Goal: Task Accomplishment & Management: Manage account settings

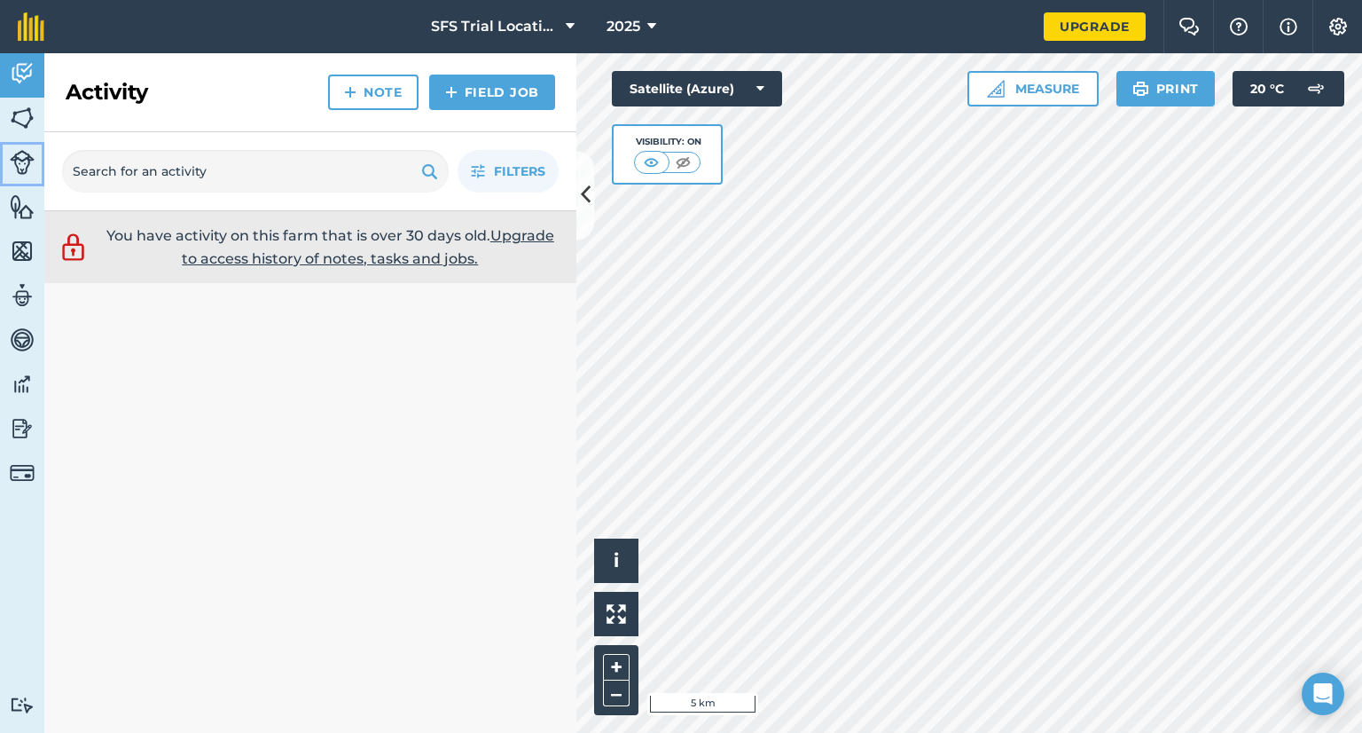
click at [29, 163] on img at bounding box center [22, 162] width 25 height 25
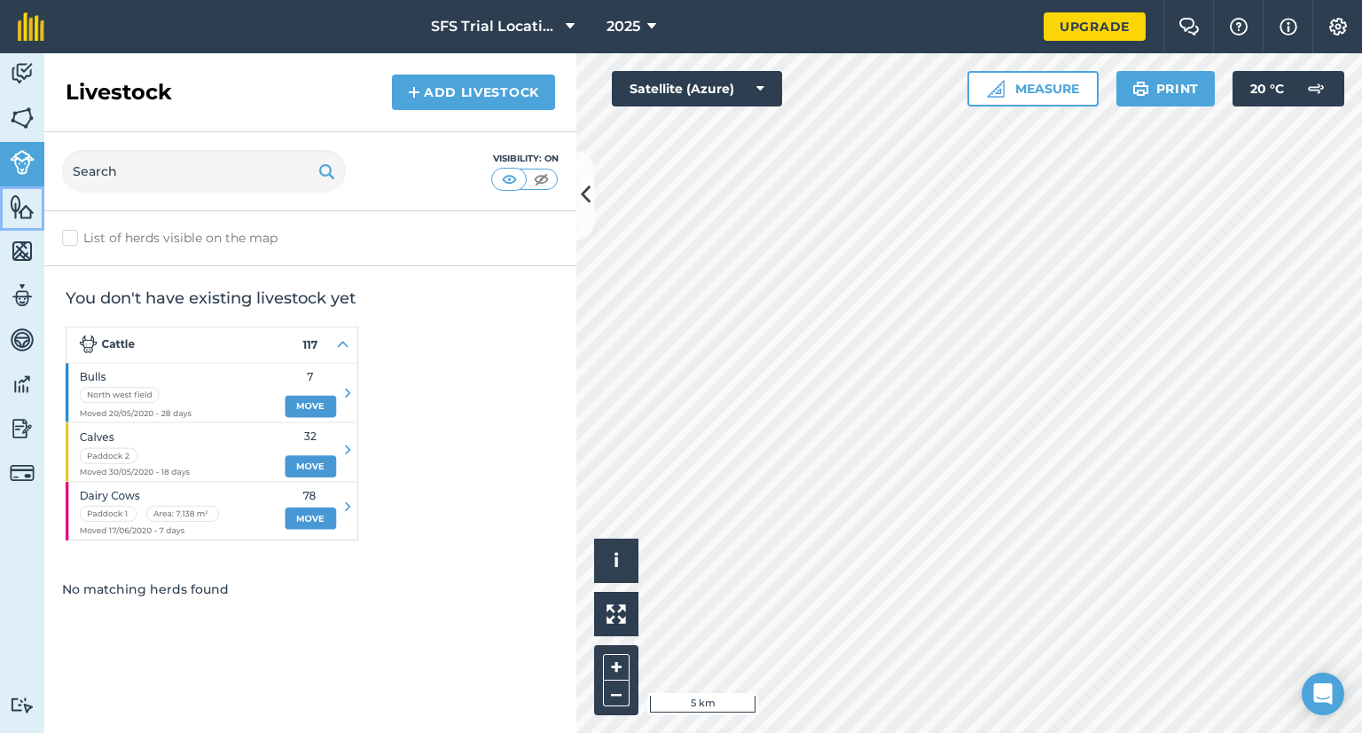
click at [18, 200] on img at bounding box center [22, 206] width 25 height 27
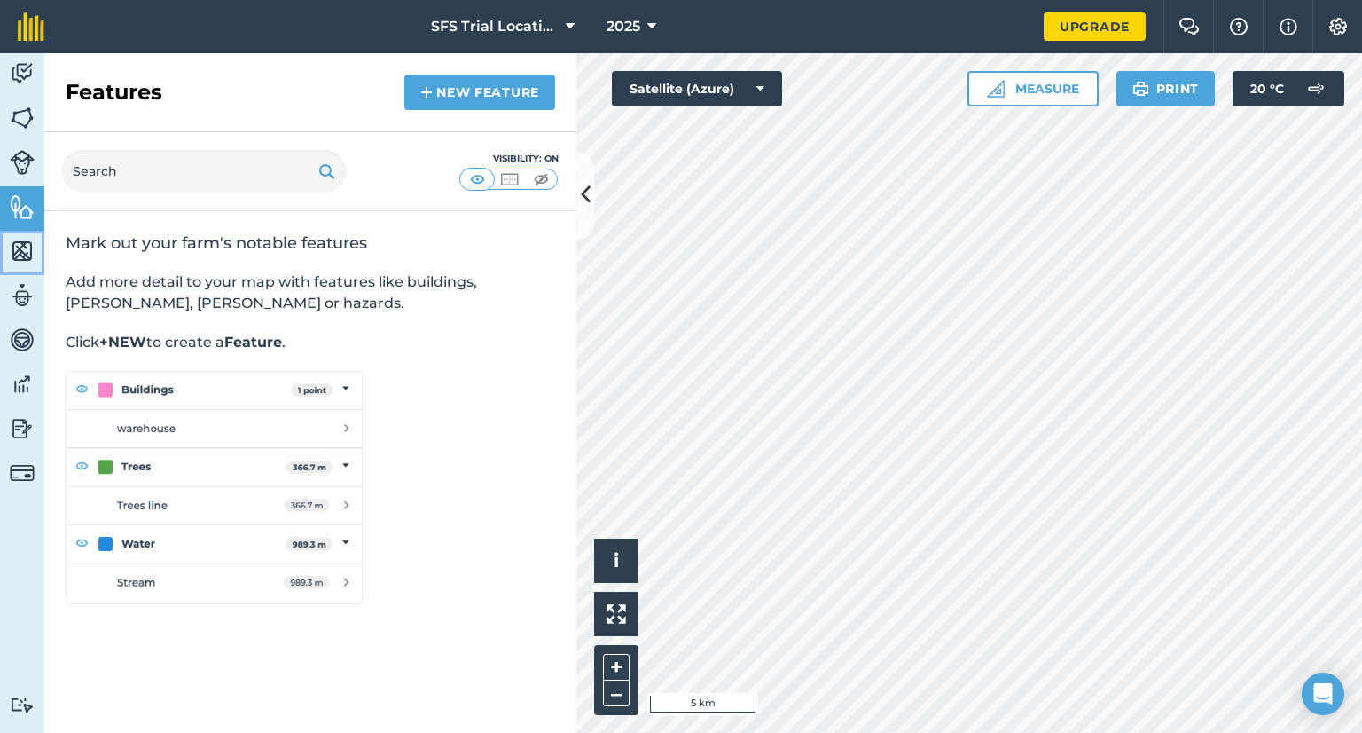
click at [18, 253] on img at bounding box center [22, 251] width 25 height 27
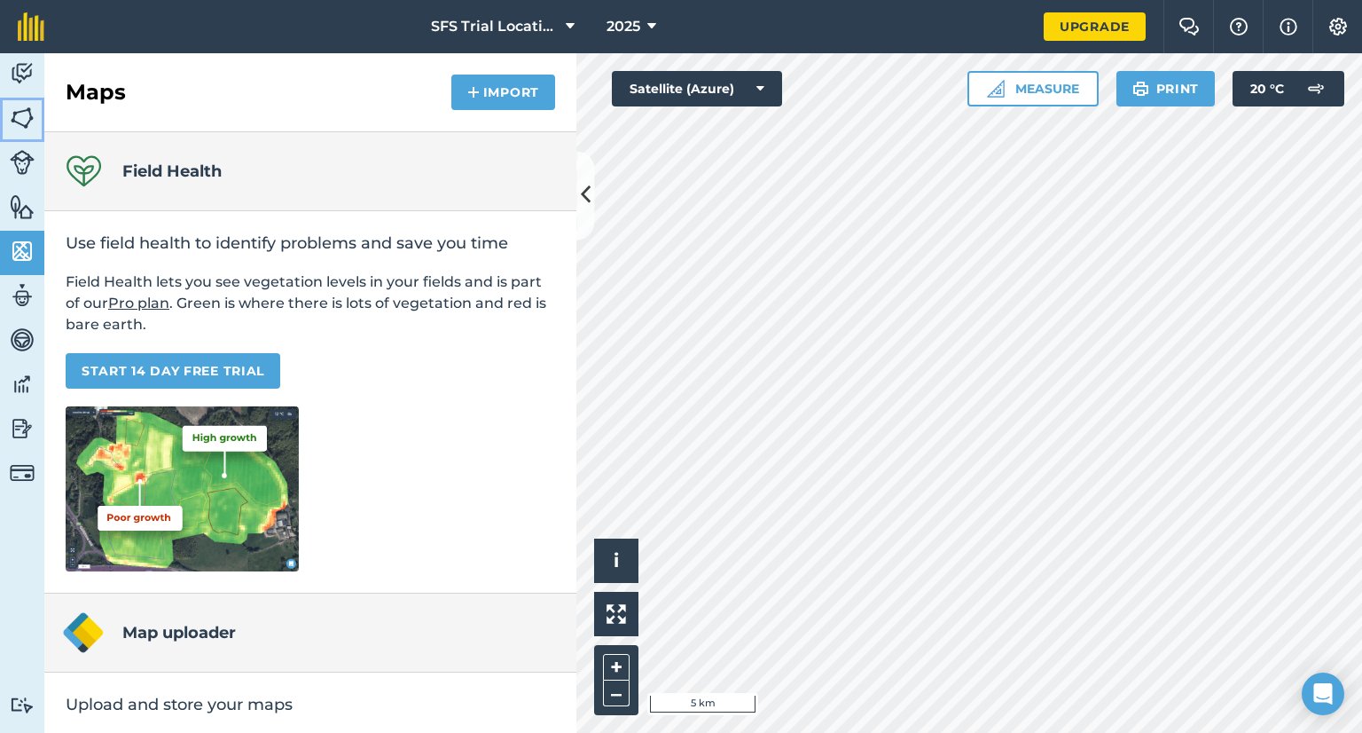
click at [23, 113] on img at bounding box center [22, 118] width 25 height 27
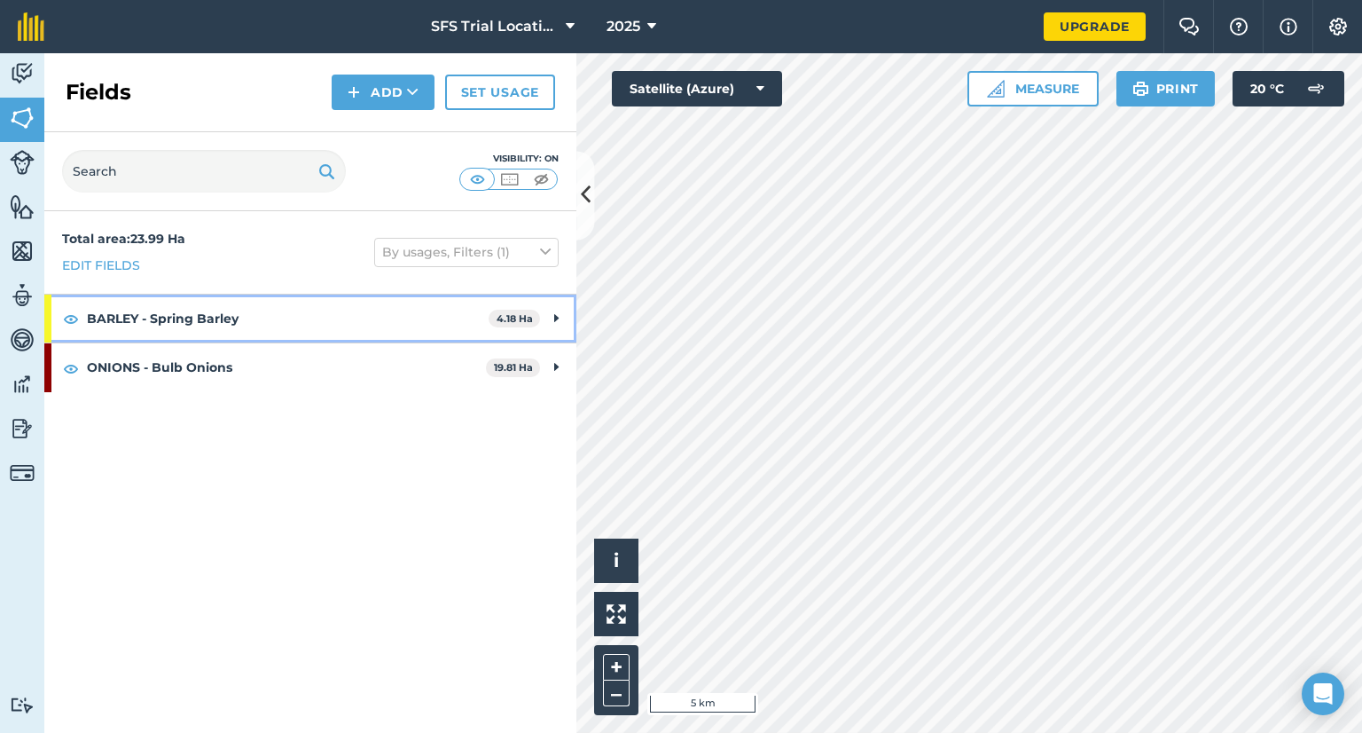
click at [271, 324] on strong "BARLEY - Spring Barley" at bounding box center [288, 318] width 402 height 48
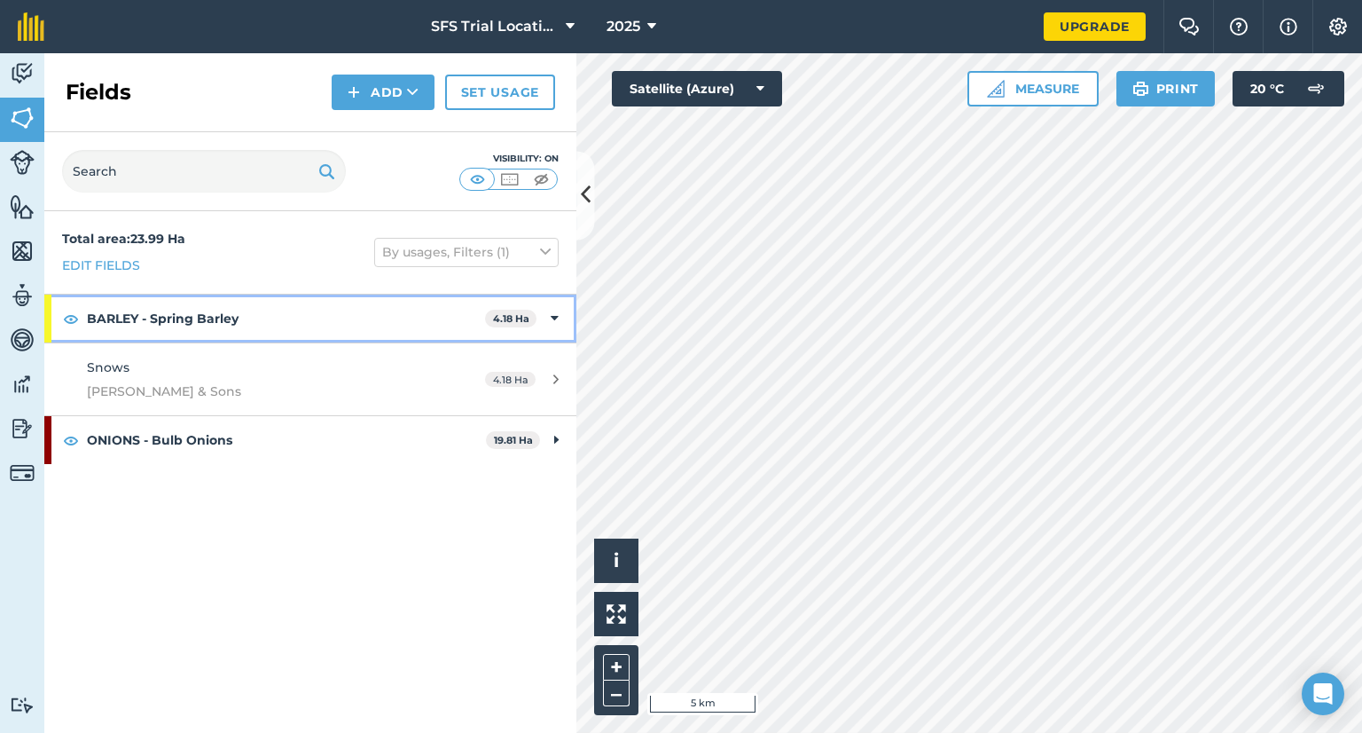
click at [271, 318] on strong "BARLEY - Spring Barley" at bounding box center [286, 318] width 398 height 48
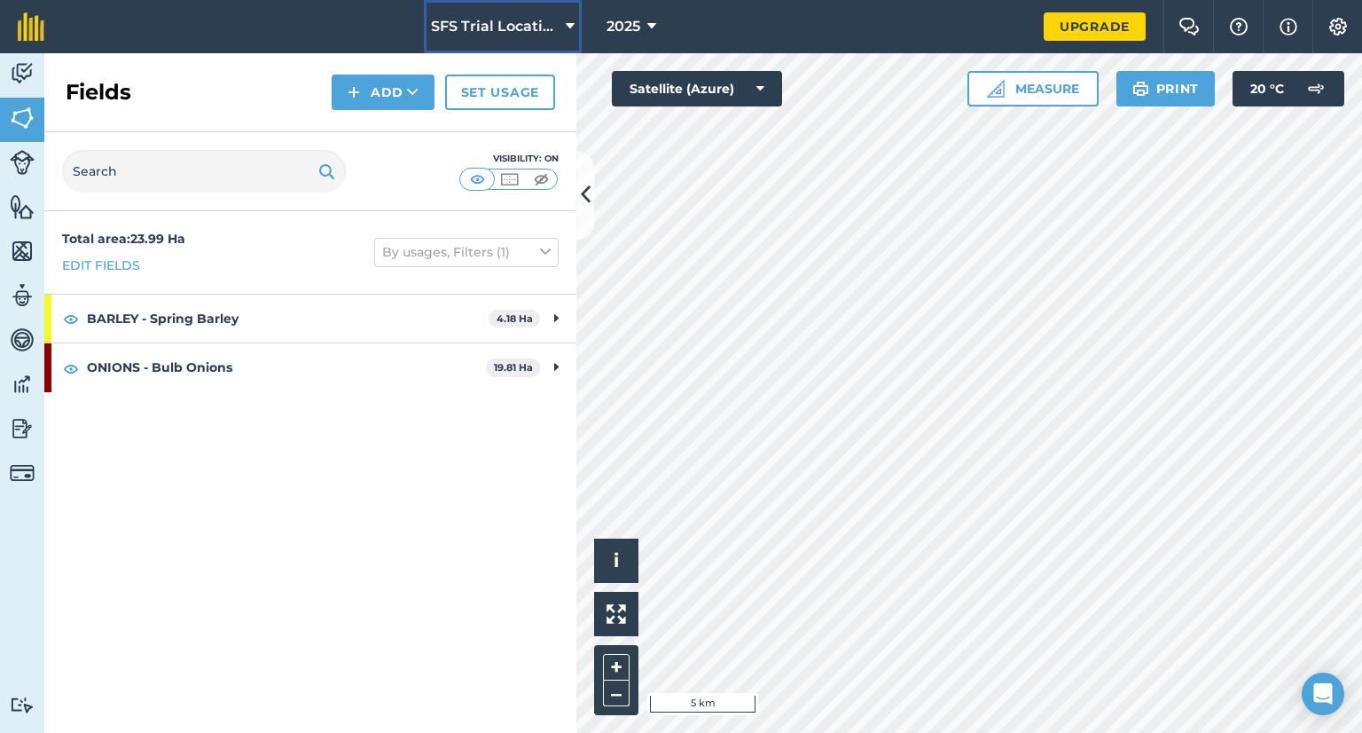
click at [547, 32] on span "SFS Trial Locations" at bounding box center [495, 26] width 128 height 21
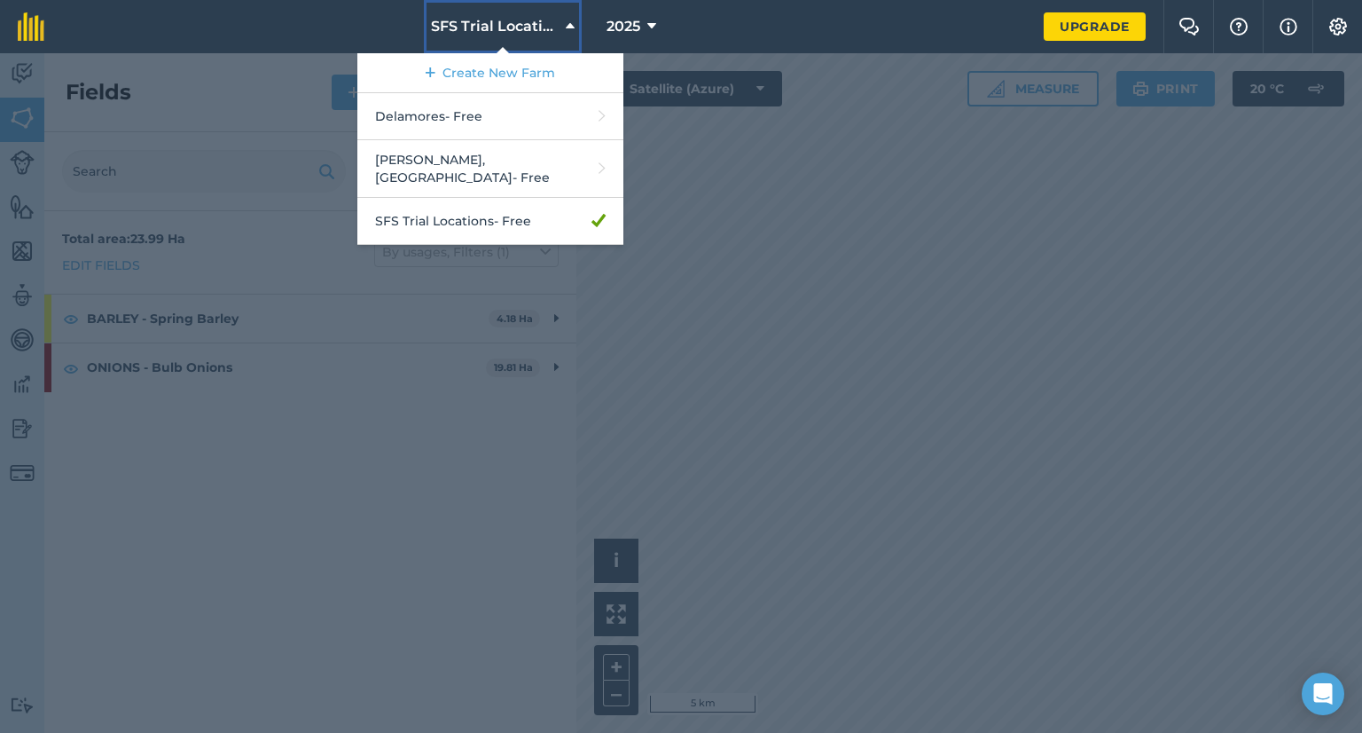
click at [550, 28] on span "SFS Trial Locations" at bounding box center [495, 26] width 128 height 21
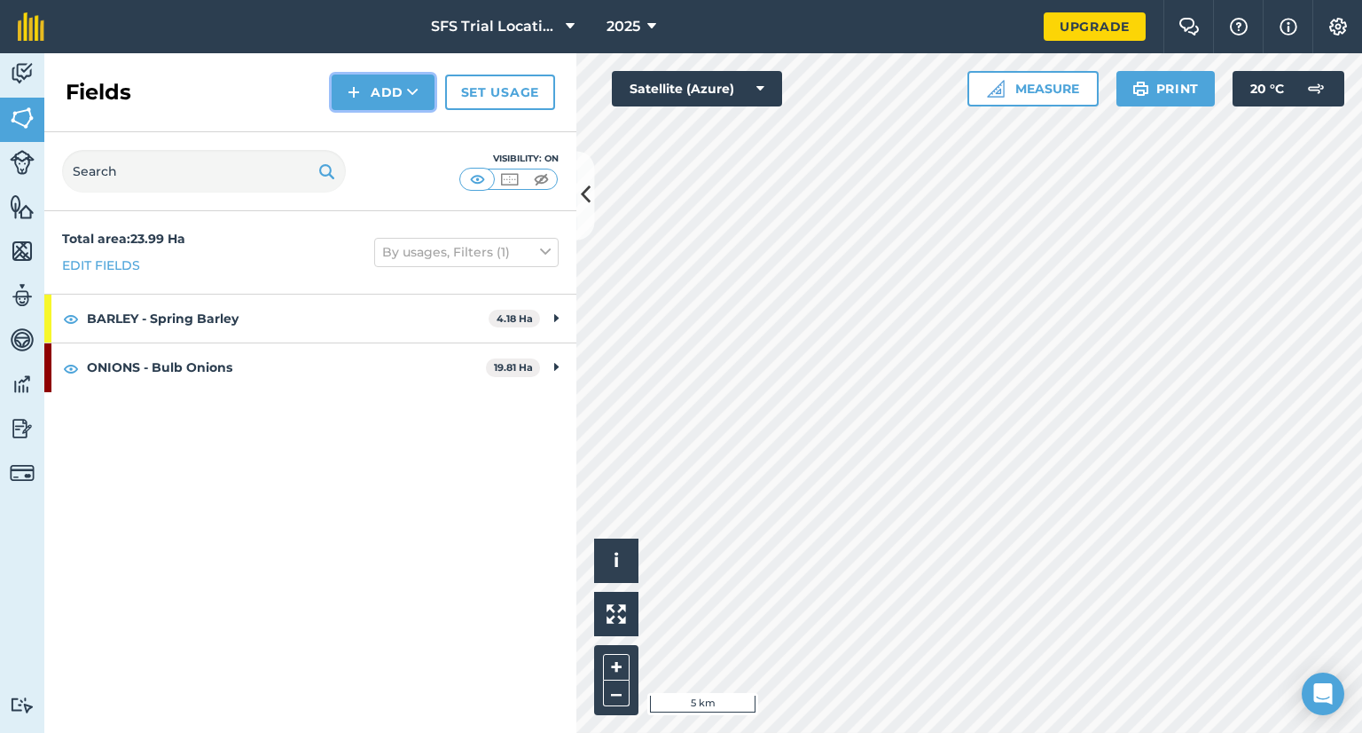
click at [414, 101] on button "Add" at bounding box center [383, 91] width 103 height 35
click at [387, 129] on link "Draw" at bounding box center [383, 132] width 98 height 39
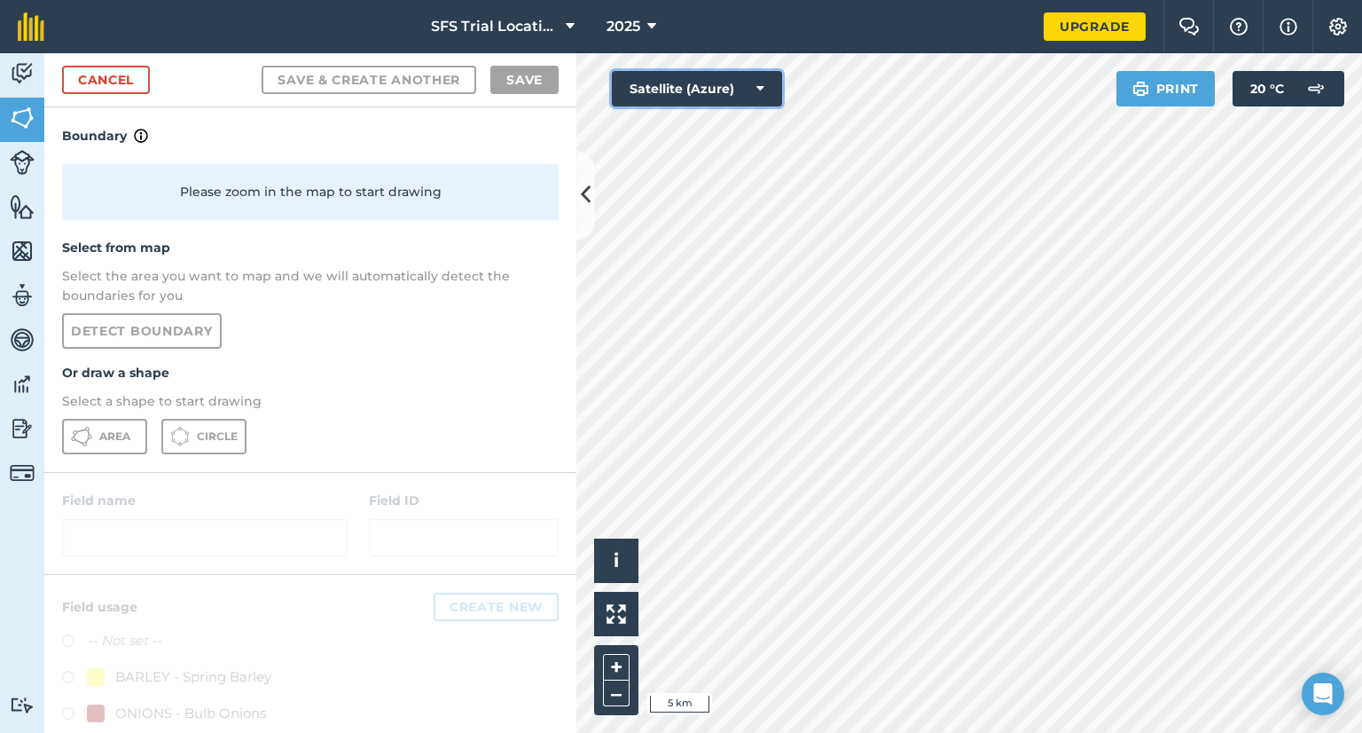
click at [727, 88] on button "Satellite (Azure)" at bounding box center [697, 88] width 170 height 35
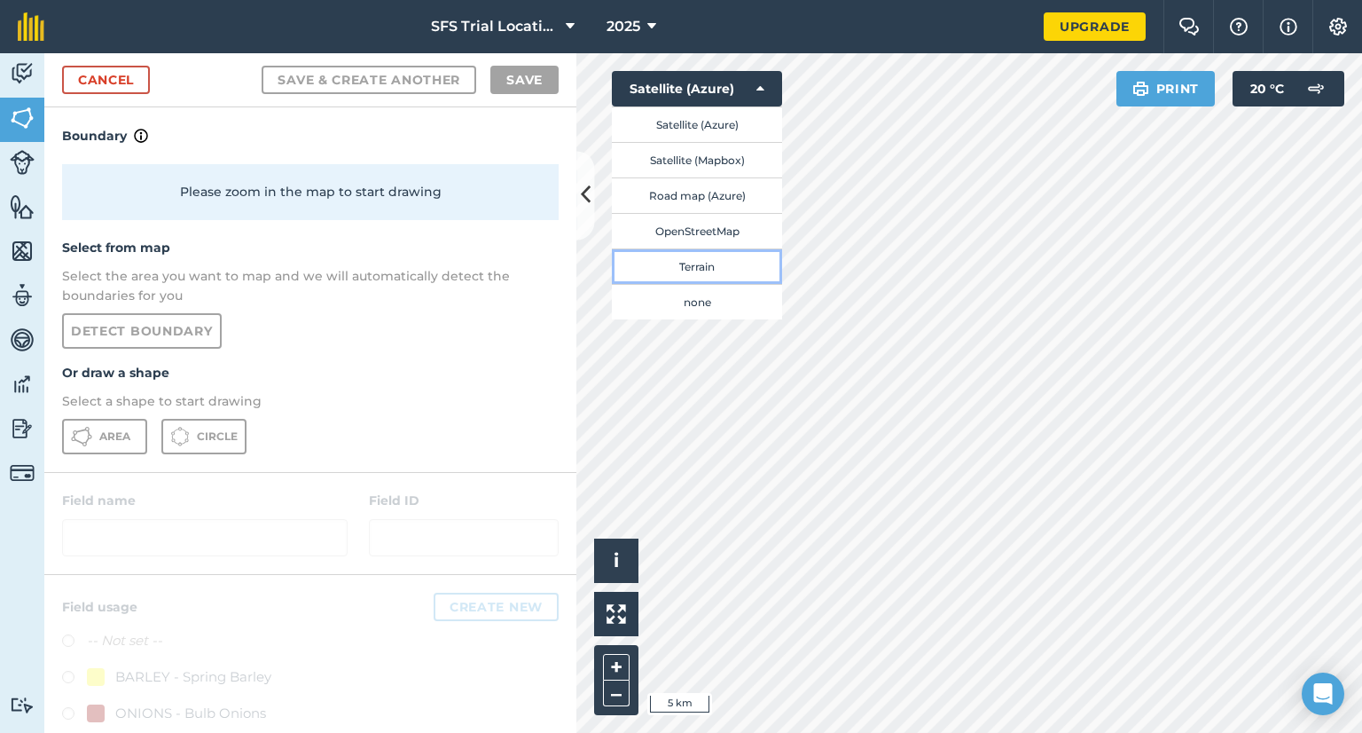
click at [687, 277] on button "Terrain" at bounding box center [697, 265] width 170 height 35
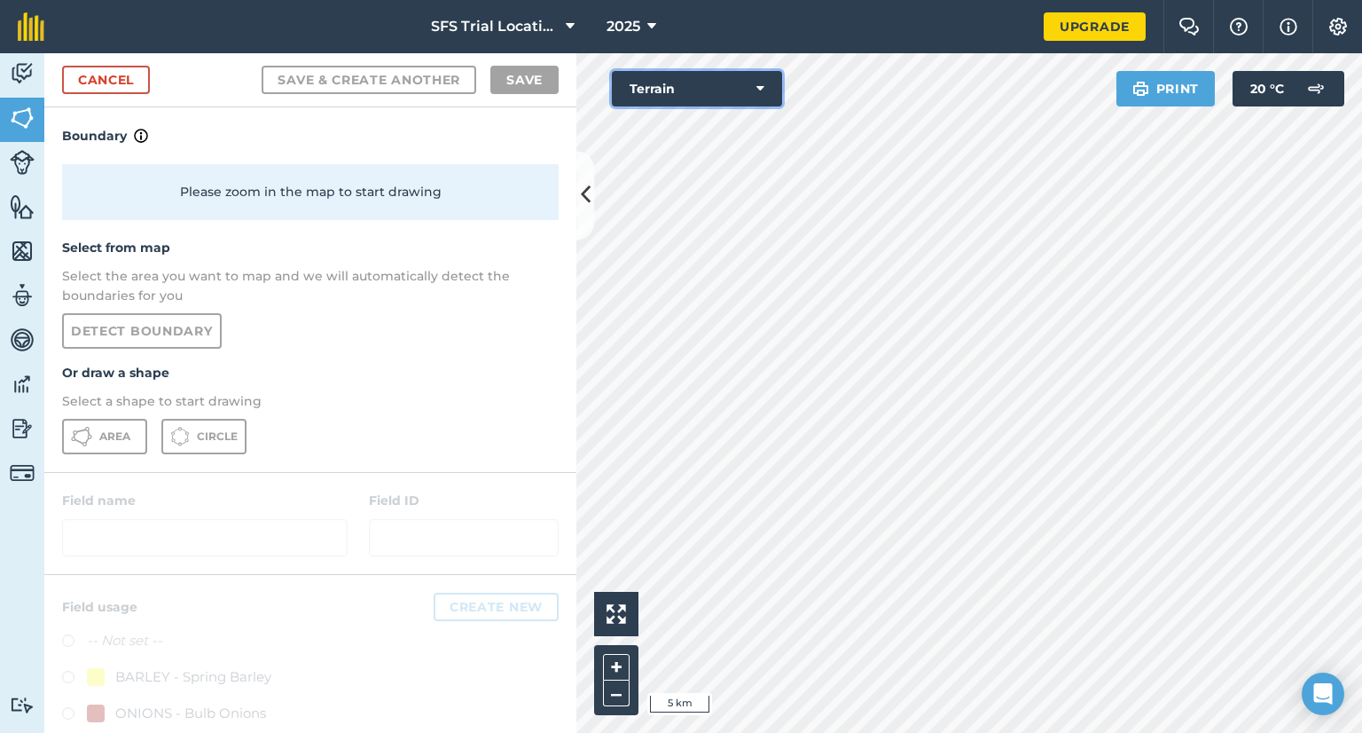
drag, startPoint x: 715, startPoint y: 90, endPoint x: 713, endPoint y: 100, distance: 9.9
click at [715, 90] on button "Terrain" at bounding box center [697, 88] width 170 height 35
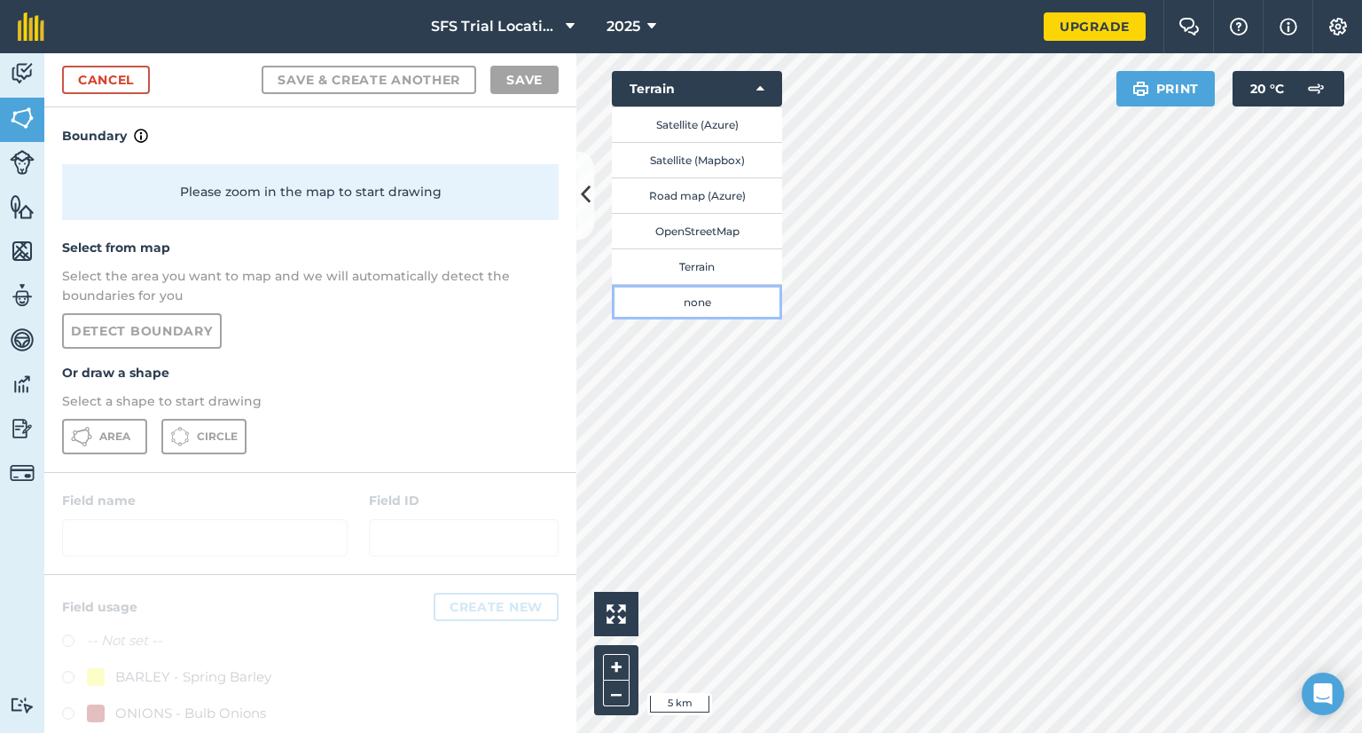
click at [699, 299] on button "none" at bounding box center [697, 301] width 170 height 35
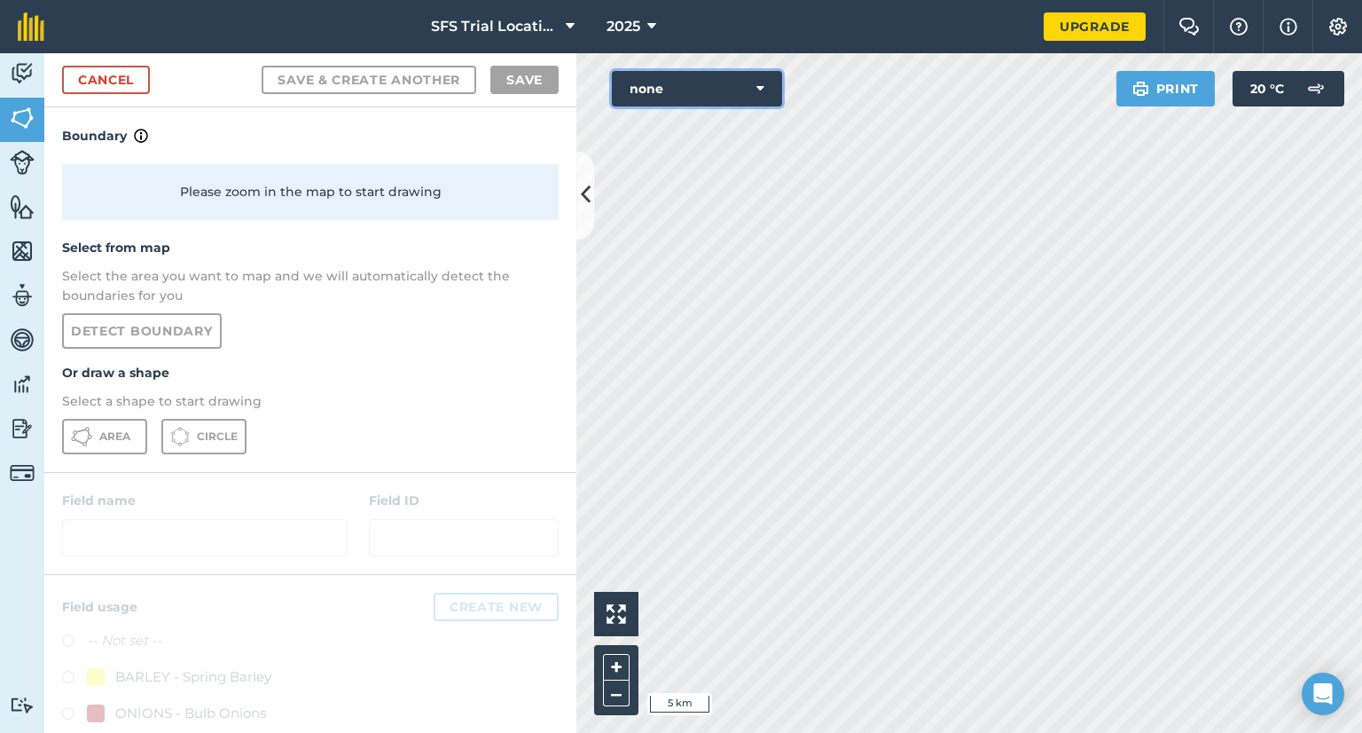
click at [713, 95] on button "none" at bounding box center [697, 88] width 170 height 35
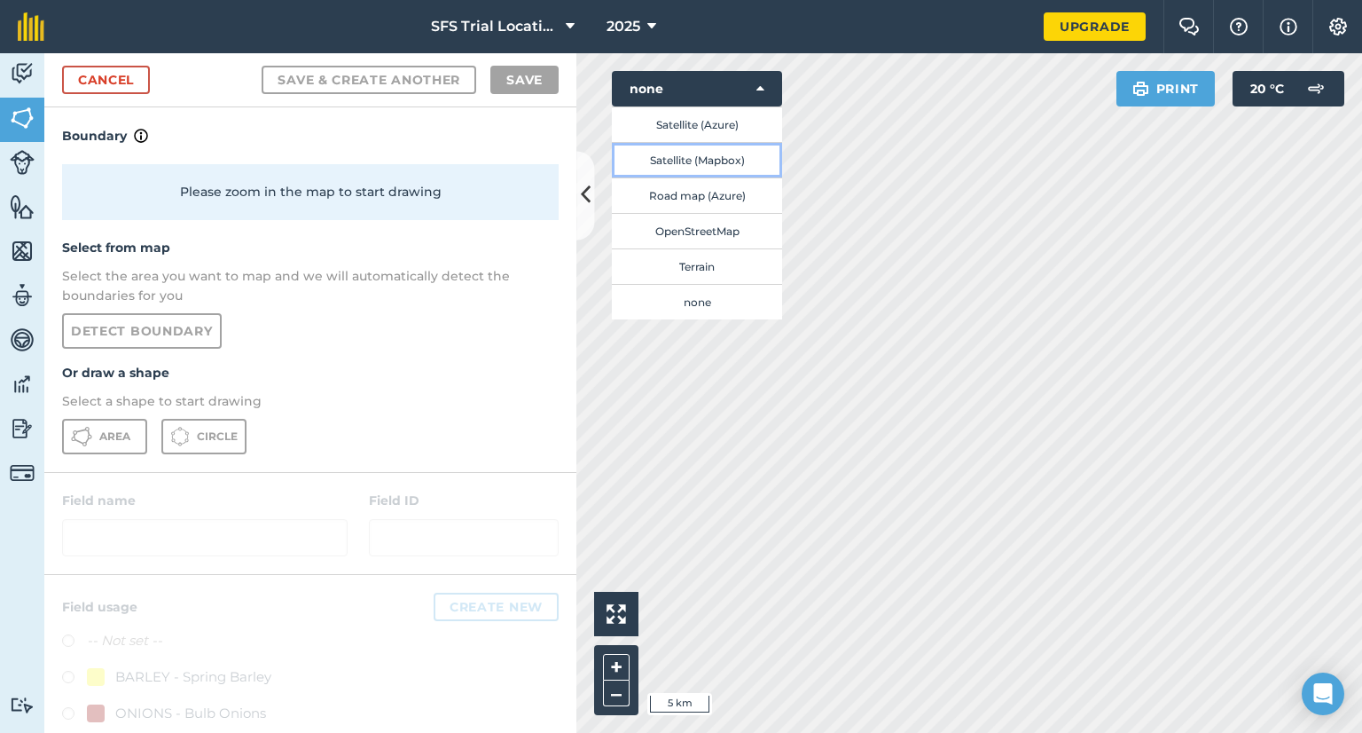
click at [706, 154] on button "Satellite (Mapbox)" at bounding box center [697, 159] width 170 height 35
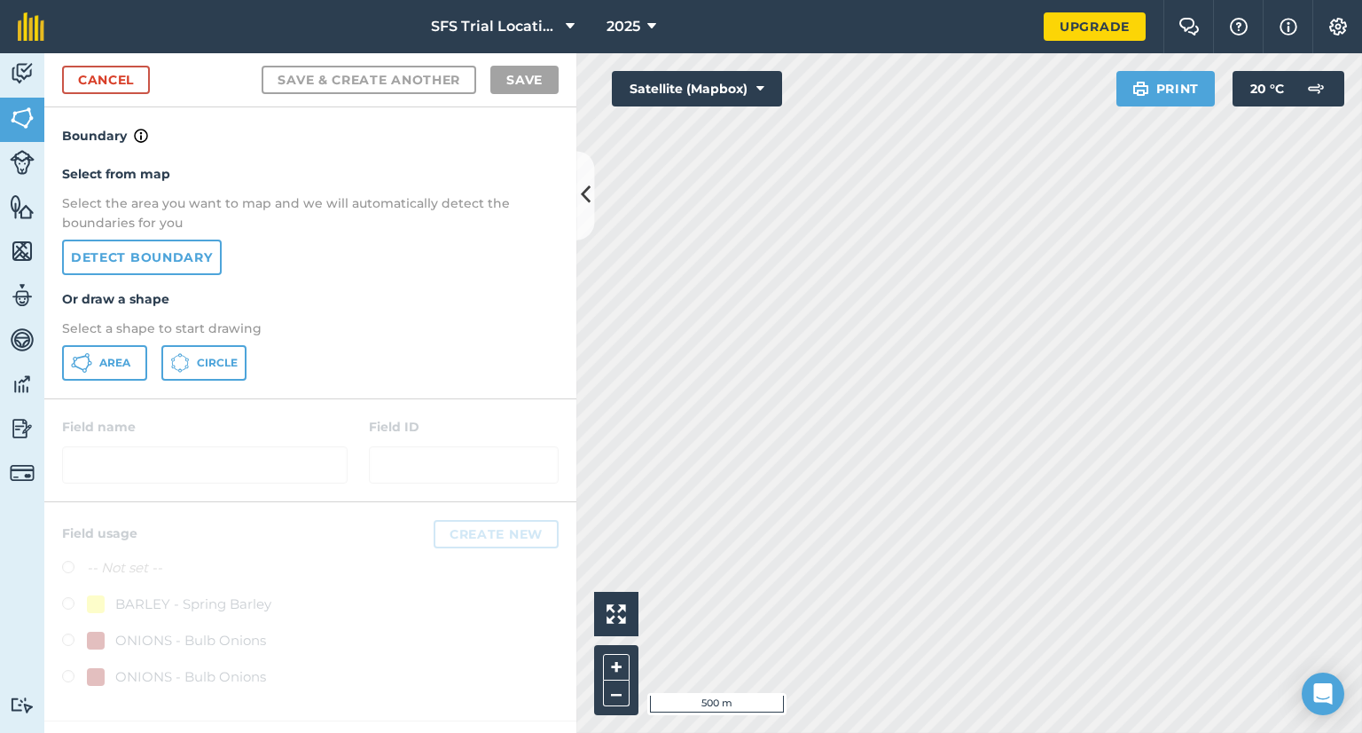
click at [493, 68] on div "Activity Fields Livestock Features Maps Team Vehicles Data Reporting Billing Tu…" at bounding box center [681, 392] width 1362 height 679
click at [111, 358] on span "Area" at bounding box center [114, 363] width 31 height 14
click at [192, 265] on link "Detect boundary" at bounding box center [142, 256] width 160 height 35
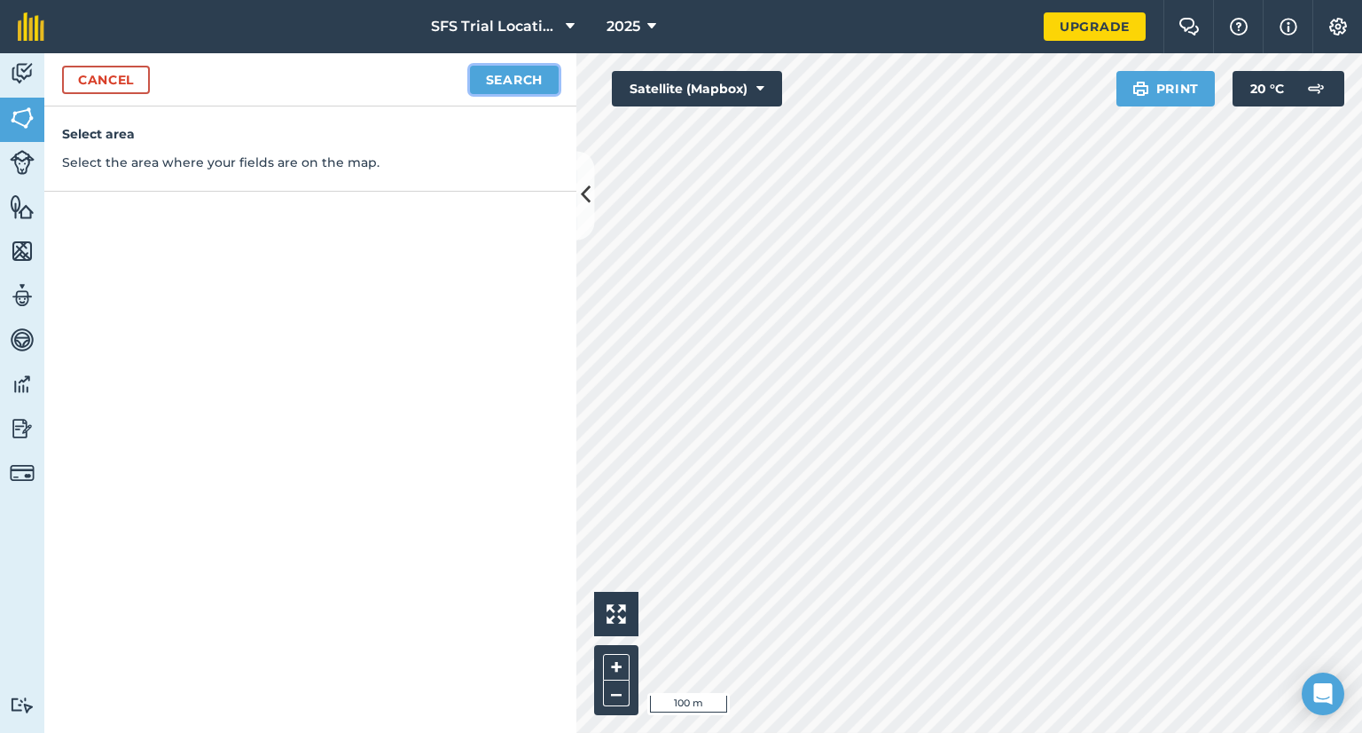
click at [474, 81] on button "Search" at bounding box center [514, 80] width 89 height 28
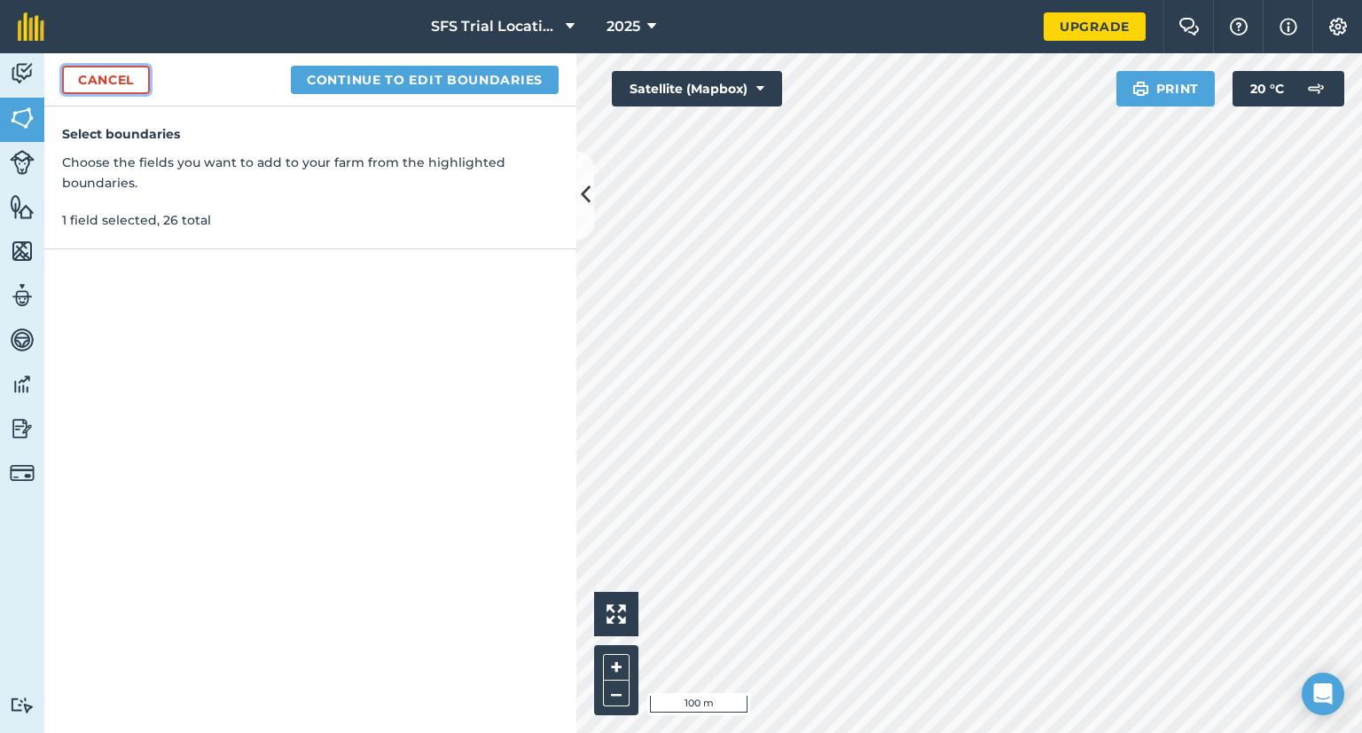
click at [111, 71] on link "Cancel" at bounding box center [106, 80] width 88 height 28
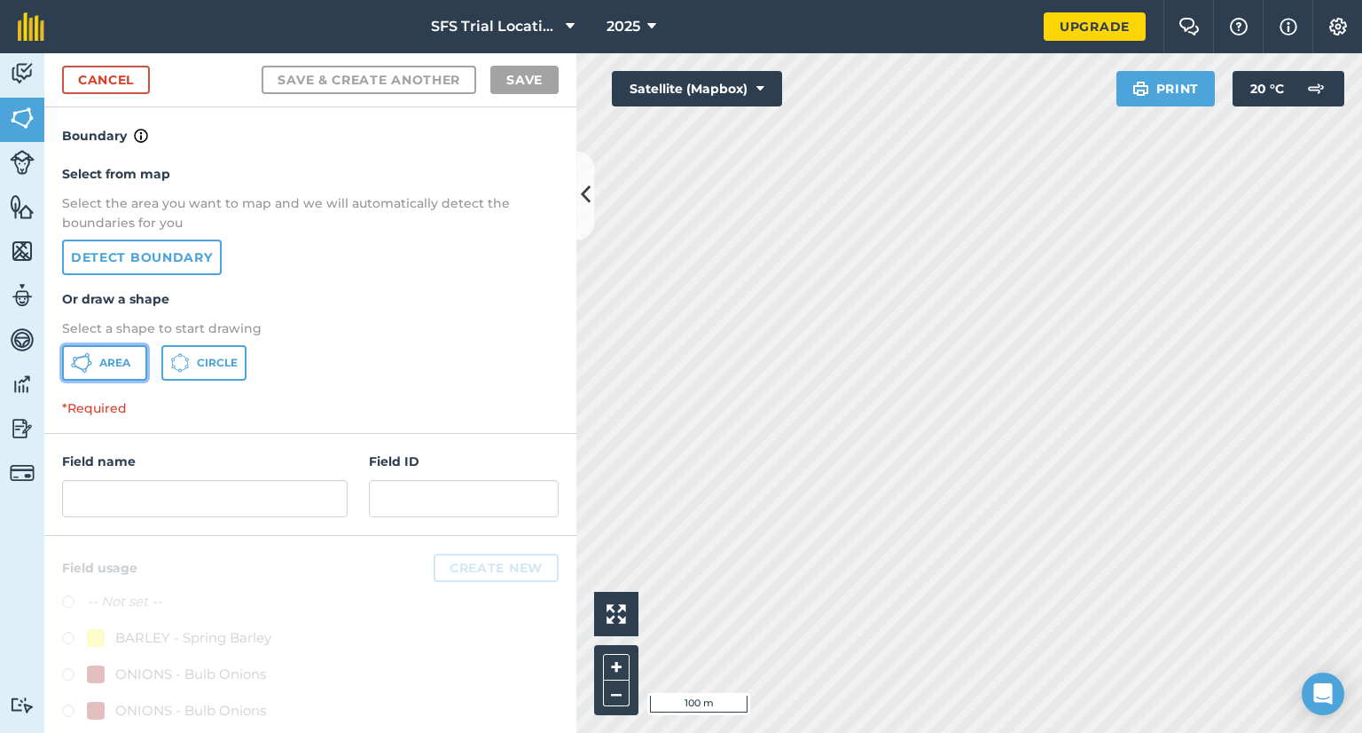
click at [92, 363] on button "Area" at bounding box center [104, 362] width 85 height 35
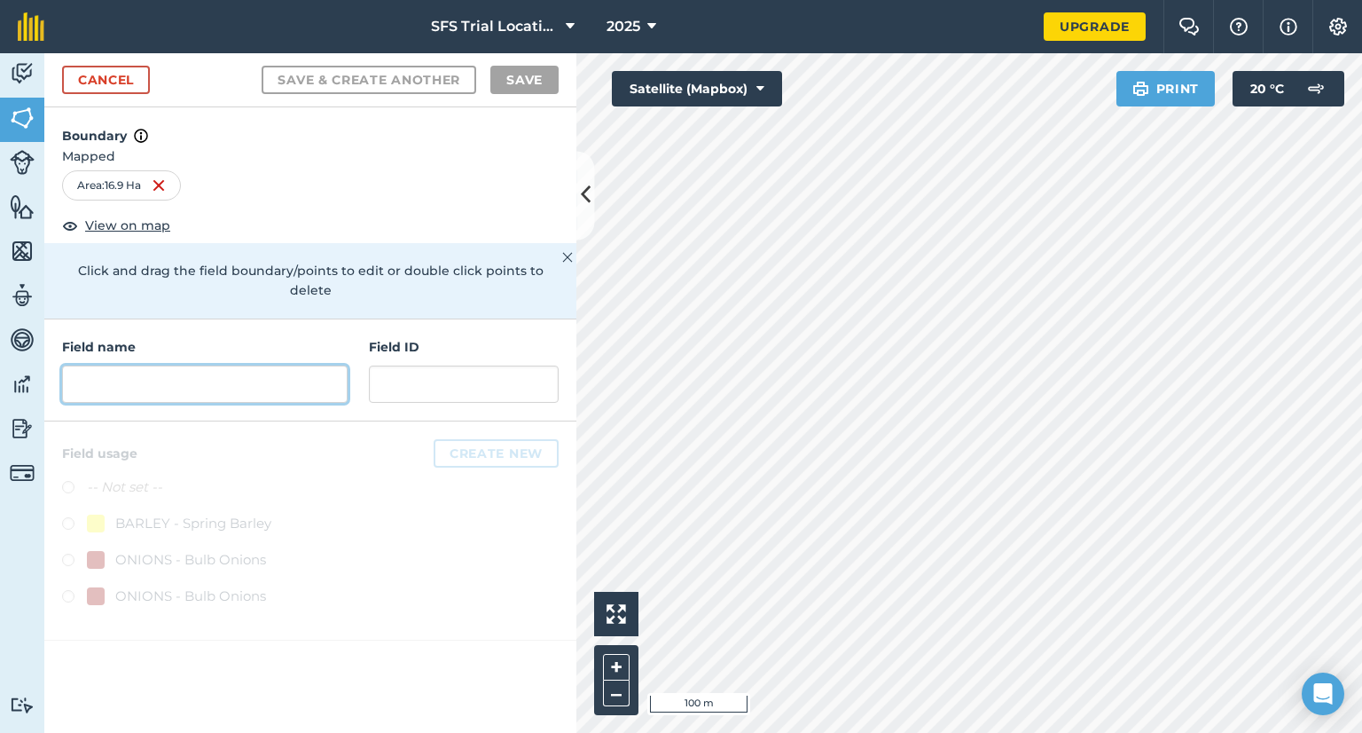
click at [290, 365] on input "text" at bounding box center [205, 383] width 286 height 37
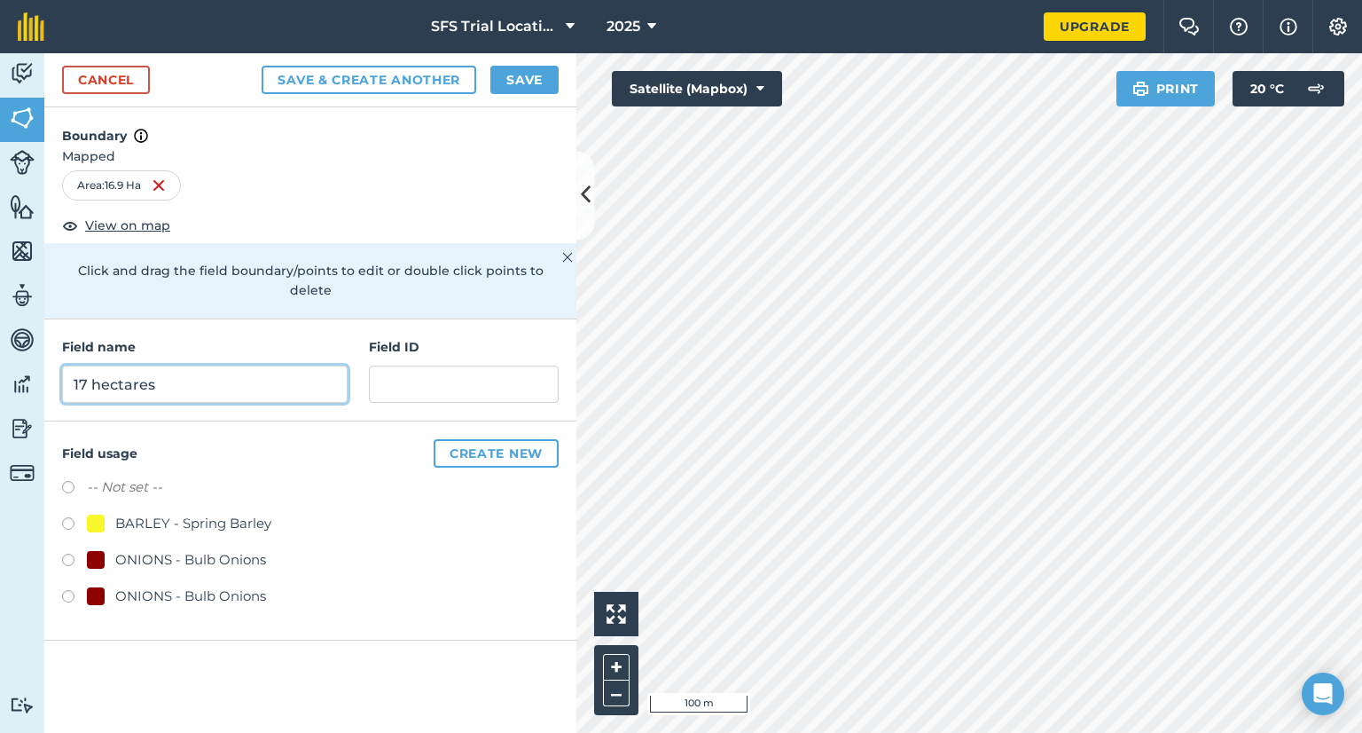
click at [96, 365] on input "17 hectares" at bounding box center [205, 383] width 286 height 37
click at [89, 365] on input "17 Hectares" at bounding box center [205, 383] width 286 height 37
drag, startPoint x: 168, startPoint y: 361, endPoint x: 98, endPoint y: 361, distance: 70.9
click at [98, 365] on input "42 Hectares" at bounding box center [205, 383] width 286 height 37
type input "42 Acres"
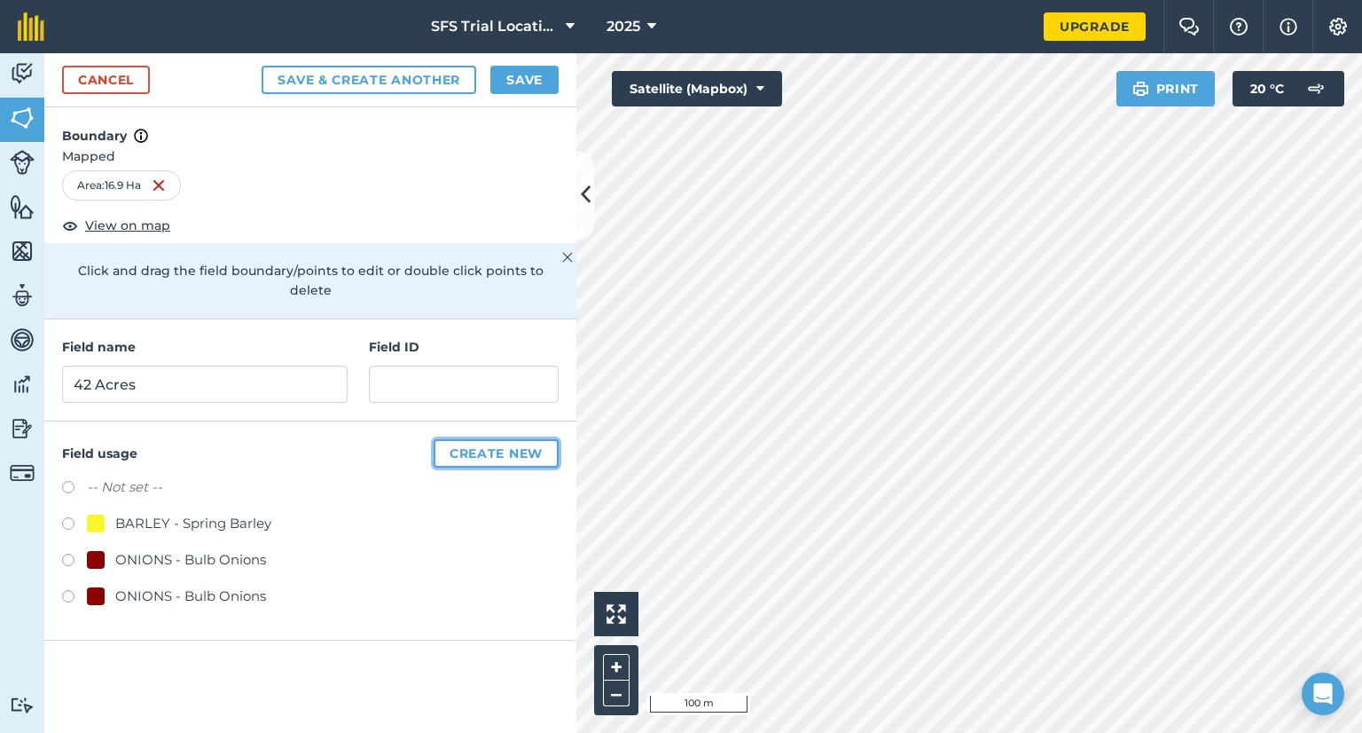
click at [481, 439] on button "Create new" at bounding box center [496, 453] width 125 height 28
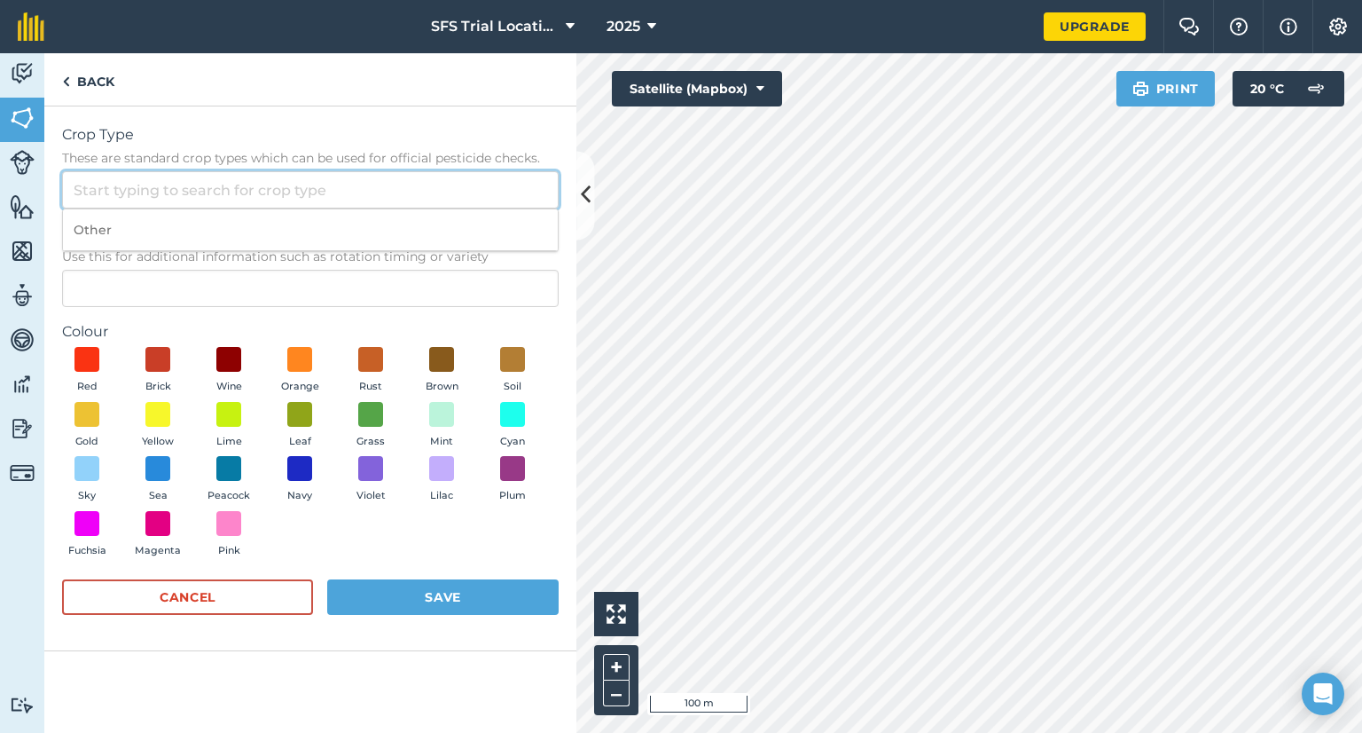
click at [181, 188] on input "Crop Type These are standard crop types which can be used for official pesticid…" at bounding box center [310, 189] width 497 height 37
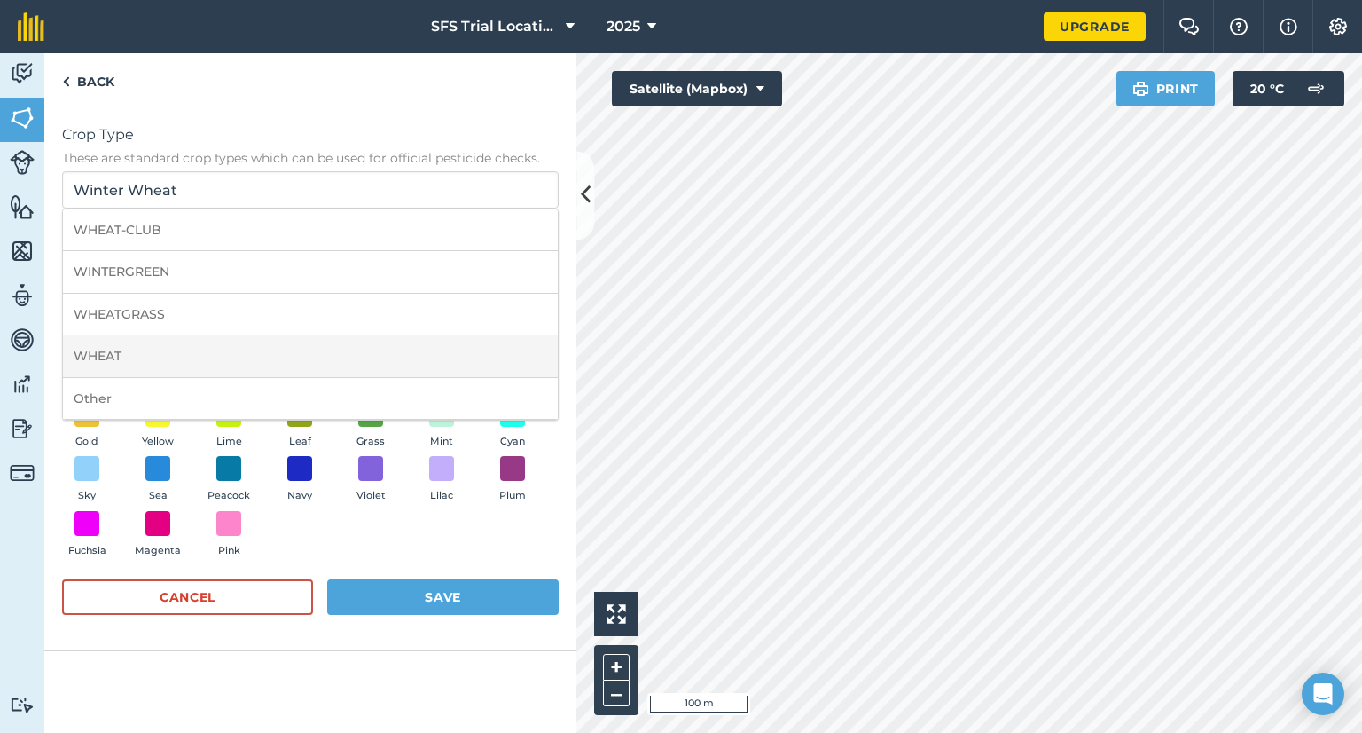
click at [135, 349] on li "WHEAT" at bounding box center [310, 356] width 495 height 42
type input "WHEAT"
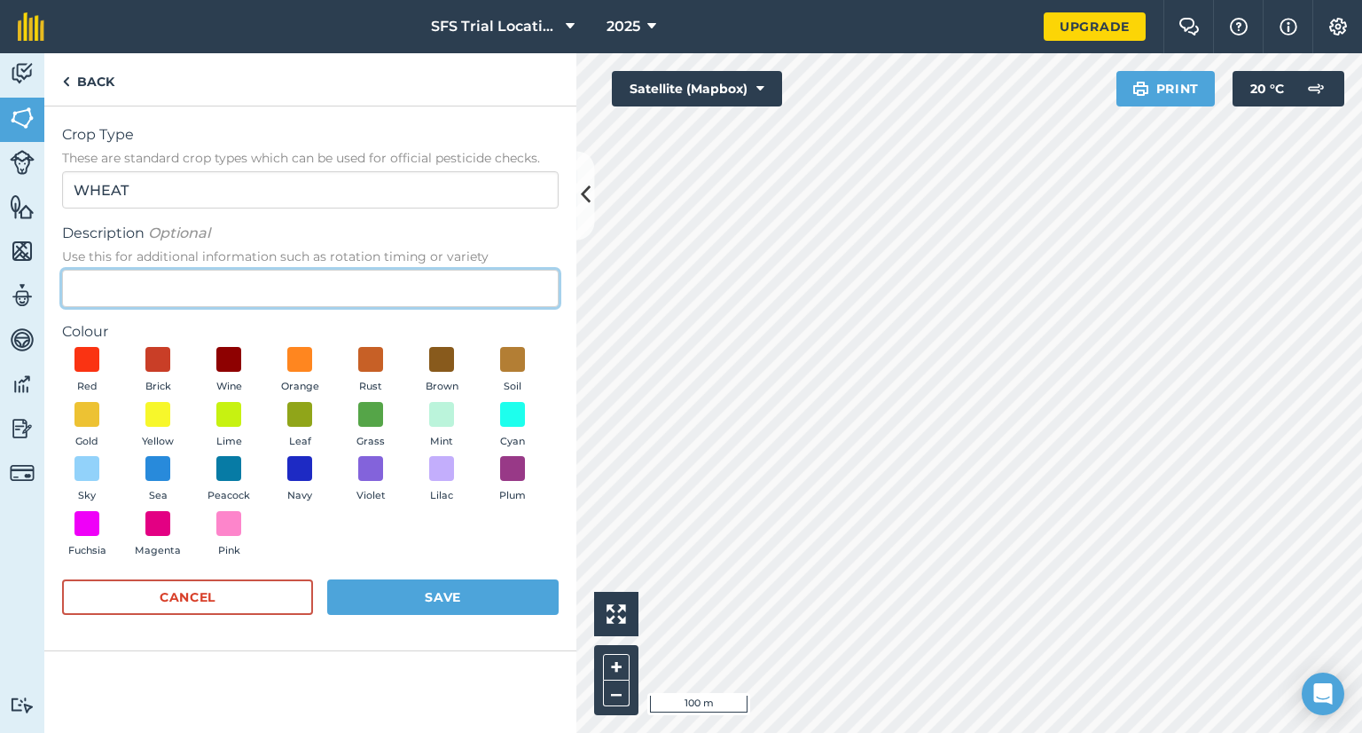
click at [181, 285] on input "Description Optional Use this for additional information such as rotation timin…" at bounding box center [310, 288] width 497 height 37
type input "Winter Wheat"
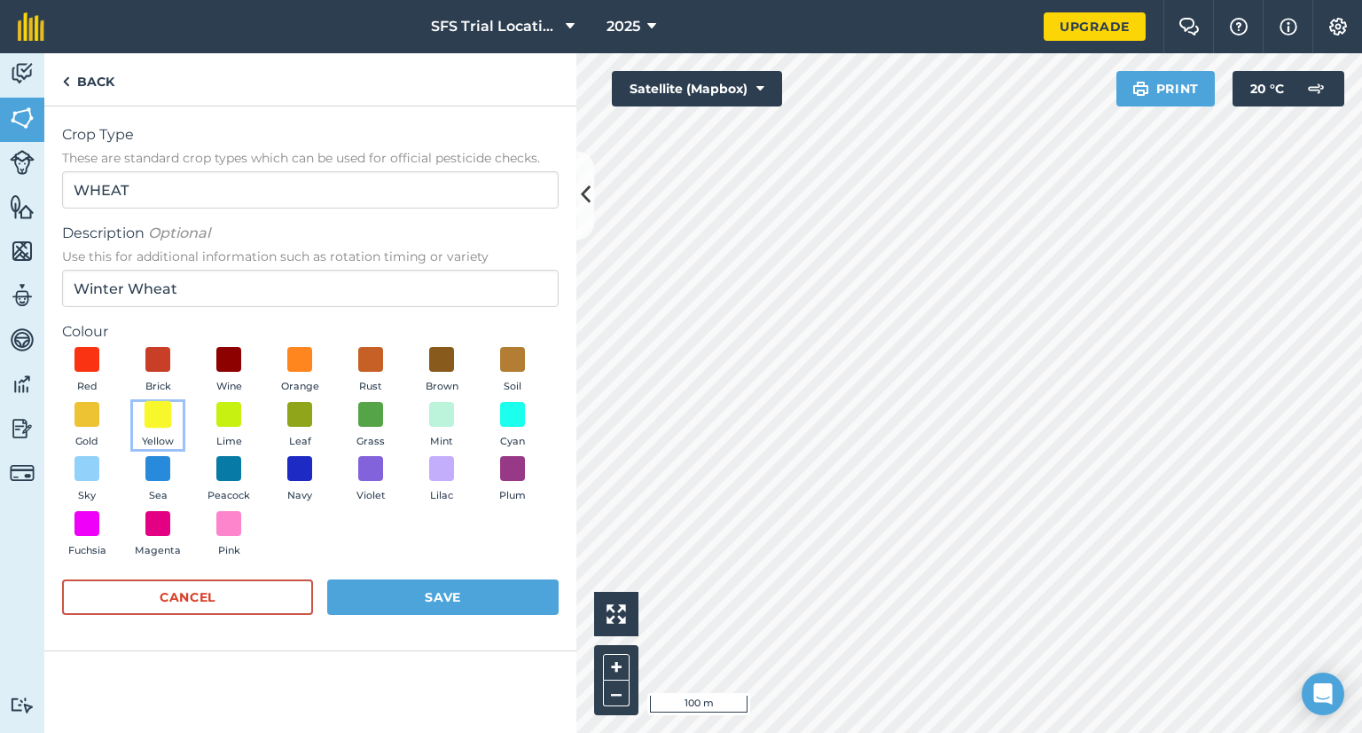
click at [167, 416] on span at bounding box center [158, 413] width 27 height 27
click at [84, 421] on span at bounding box center [87, 413] width 27 height 27
click at [465, 604] on button "Save" at bounding box center [442, 596] width 231 height 35
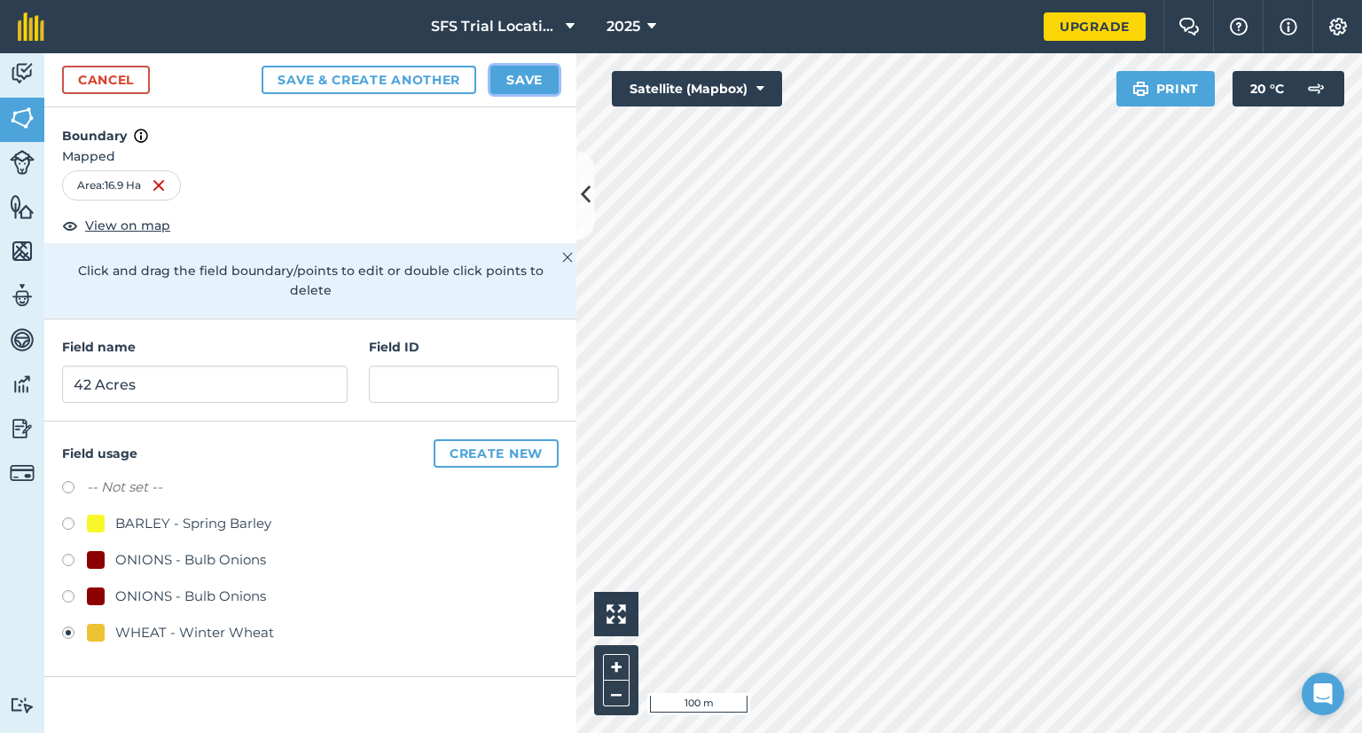
click at [520, 82] on button "Save" at bounding box center [524, 80] width 68 height 28
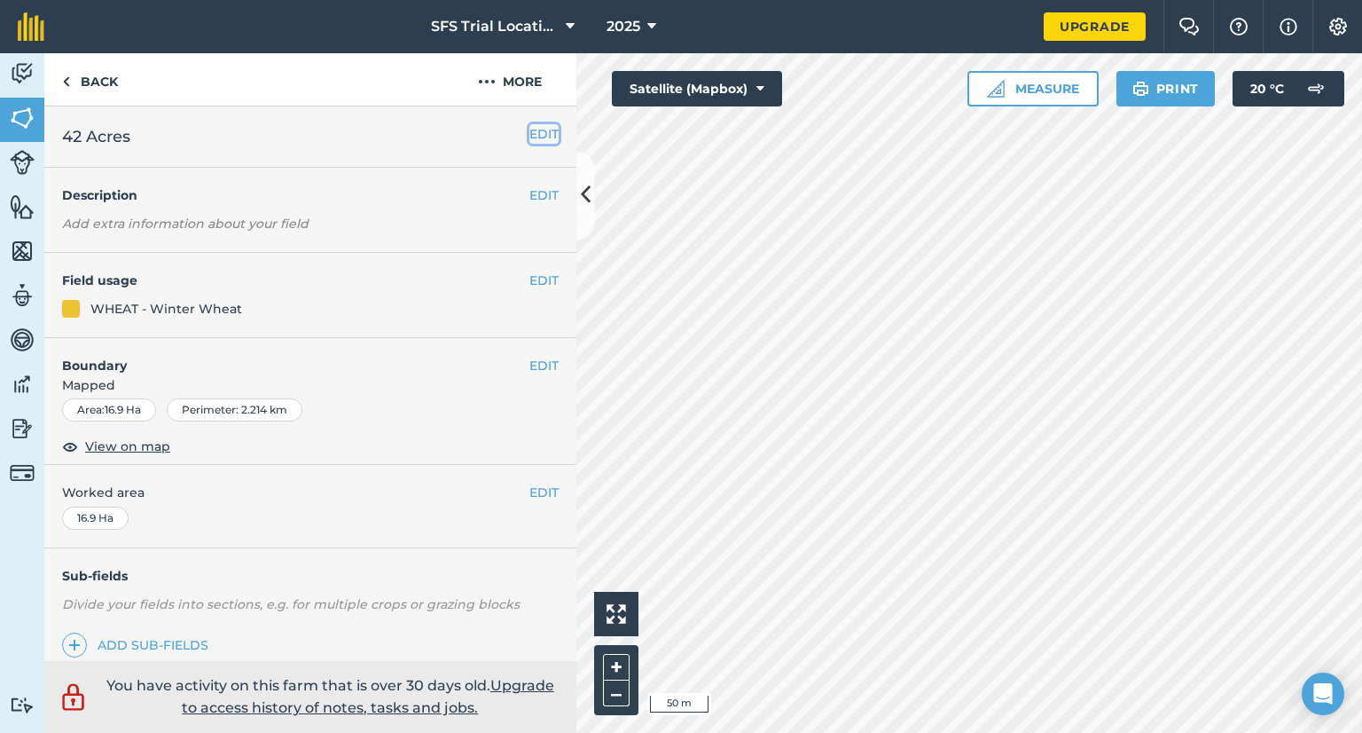
click at [536, 133] on button "EDIT" at bounding box center [543, 134] width 29 height 20
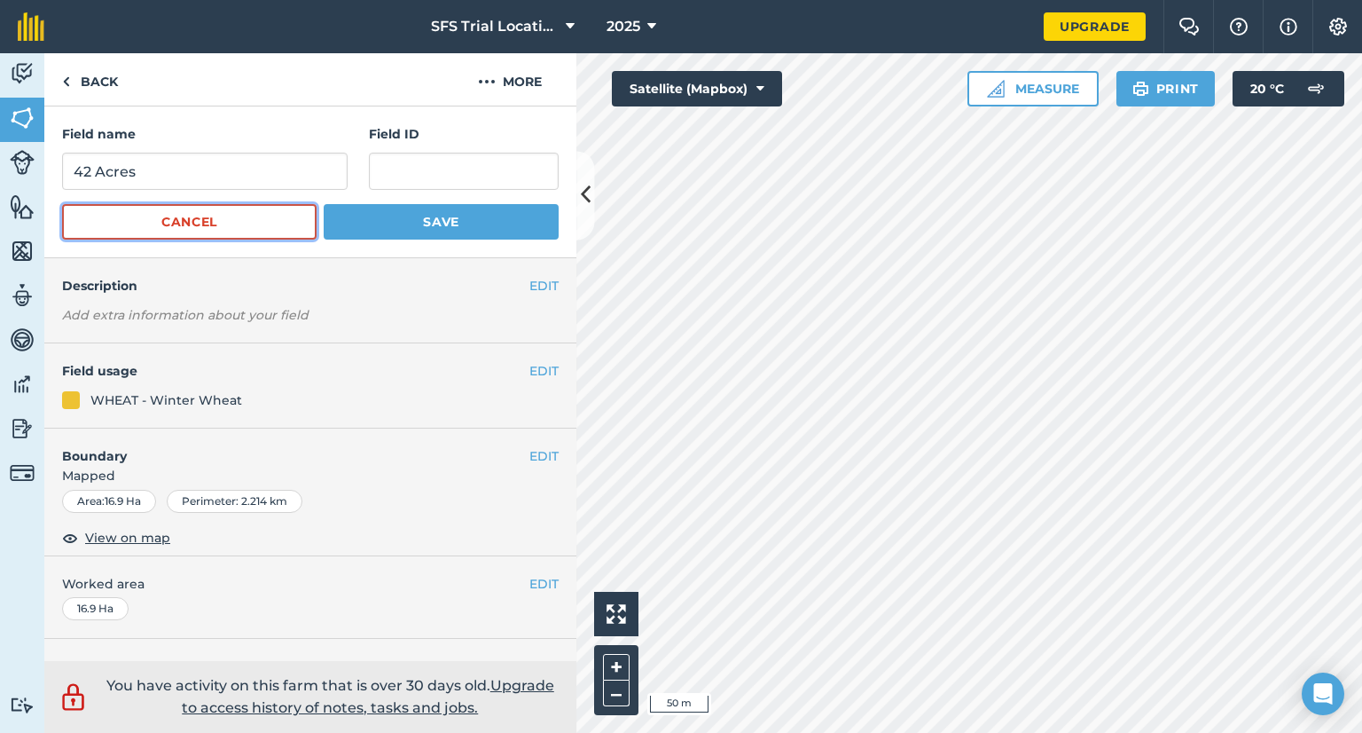
click at [274, 224] on button "Cancel" at bounding box center [189, 221] width 255 height 35
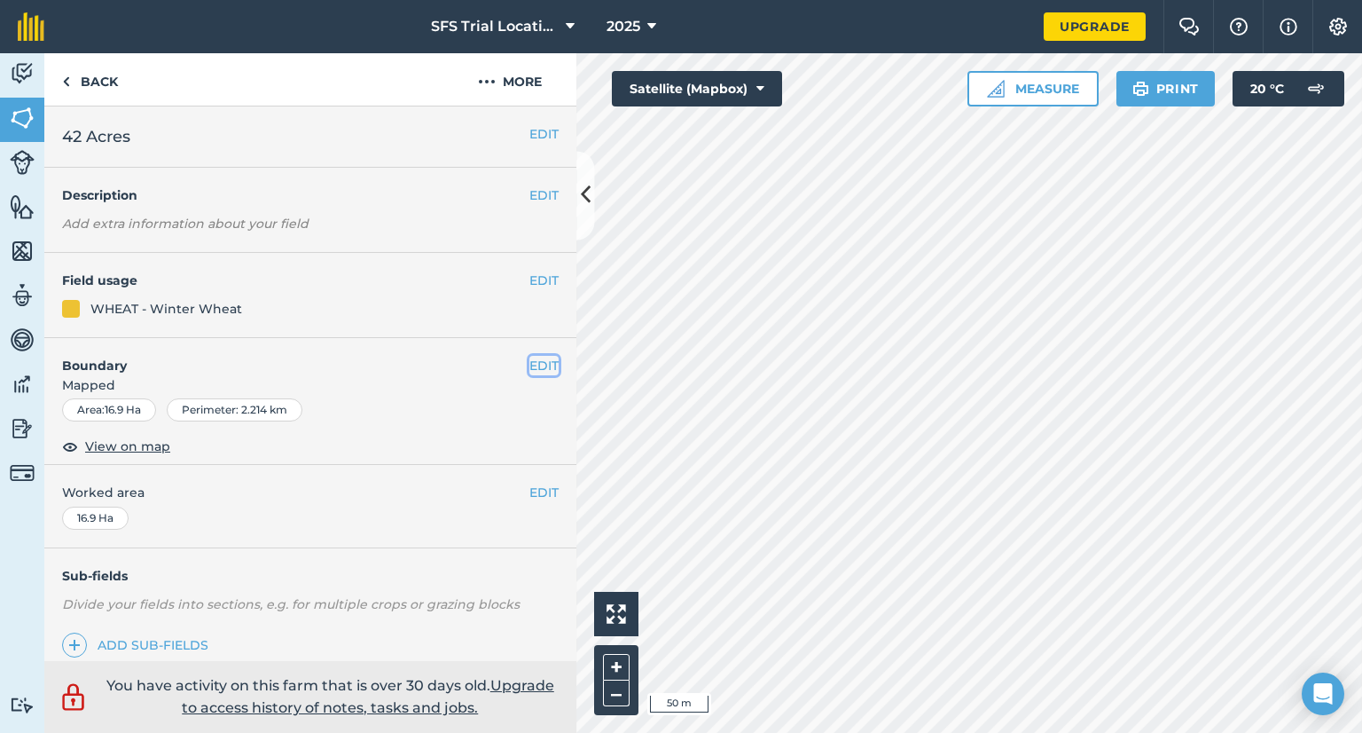
click at [541, 362] on button "EDIT" at bounding box center [543, 366] width 29 height 20
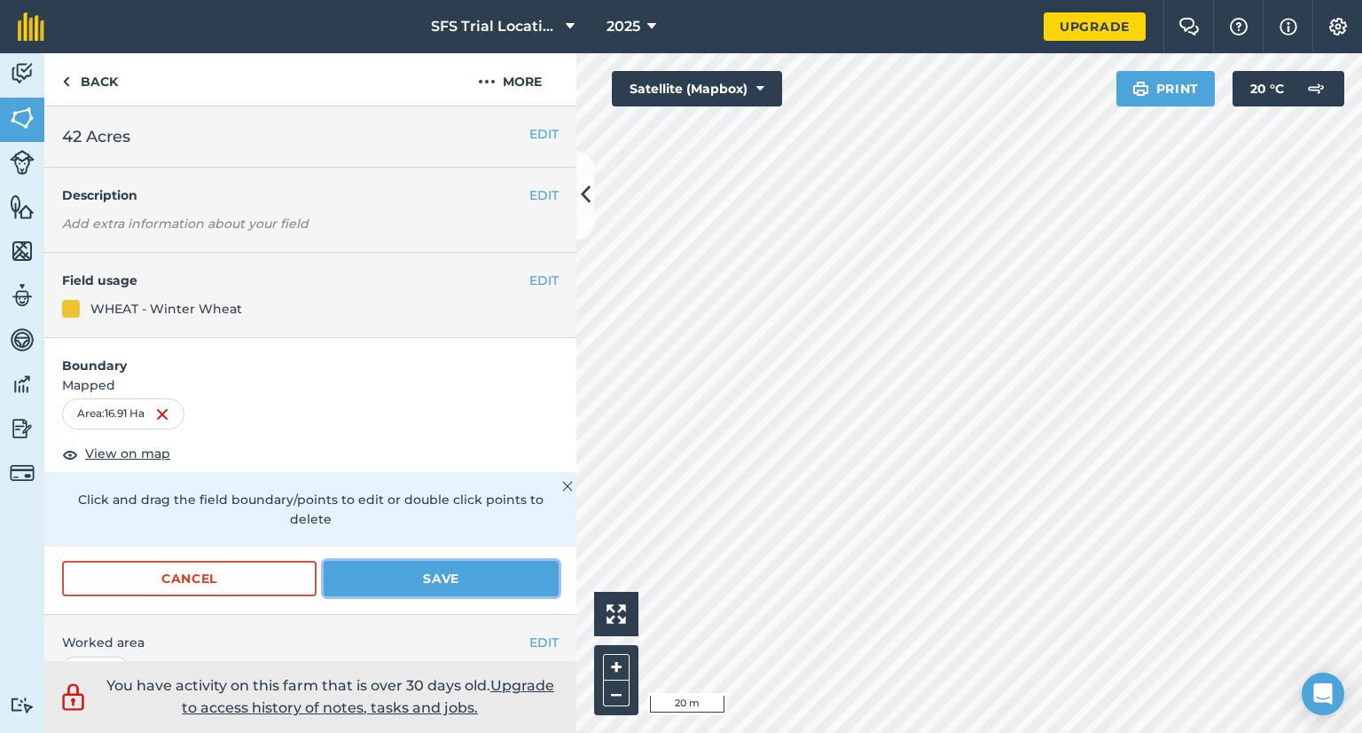
click at [404, 588] on button "Save" at bounding box center [441, 577] width 235 height 35
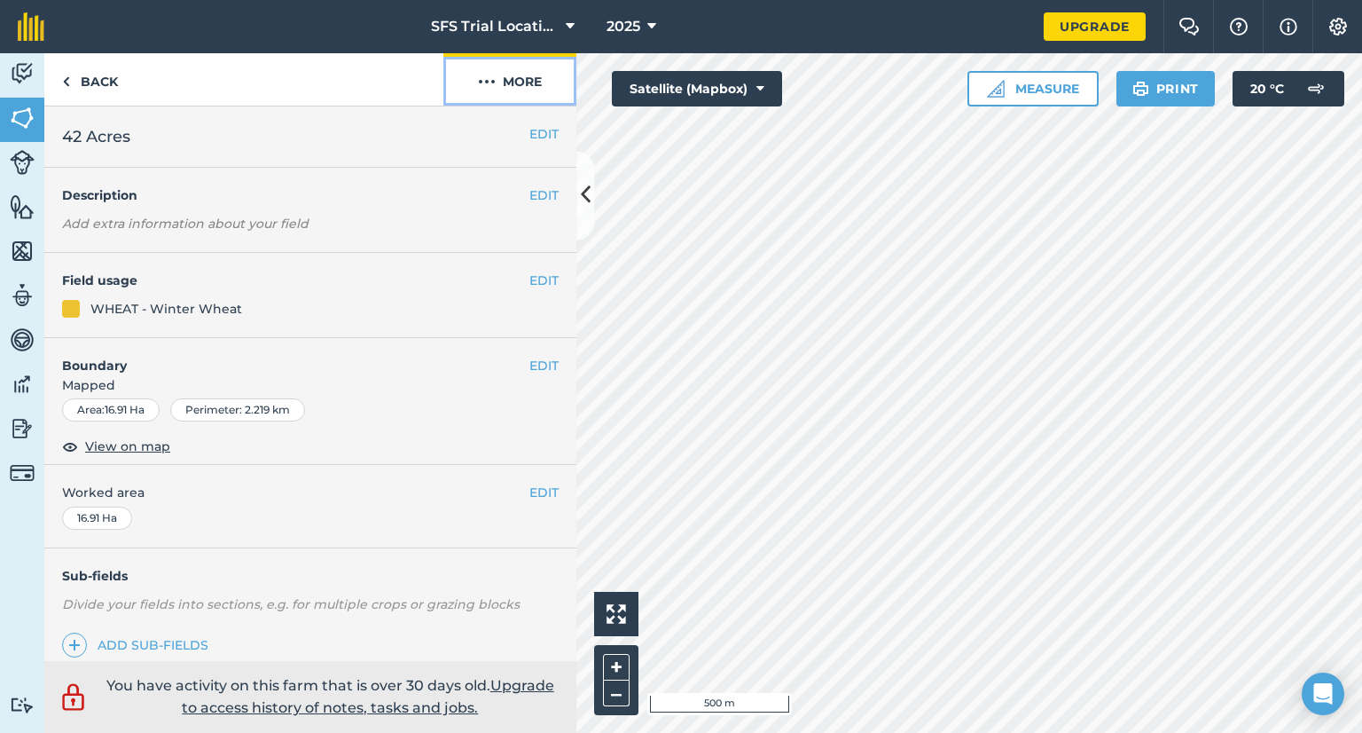
click at [469, 81] on button "More" at bounding box center [509, 79] width 133 height 52
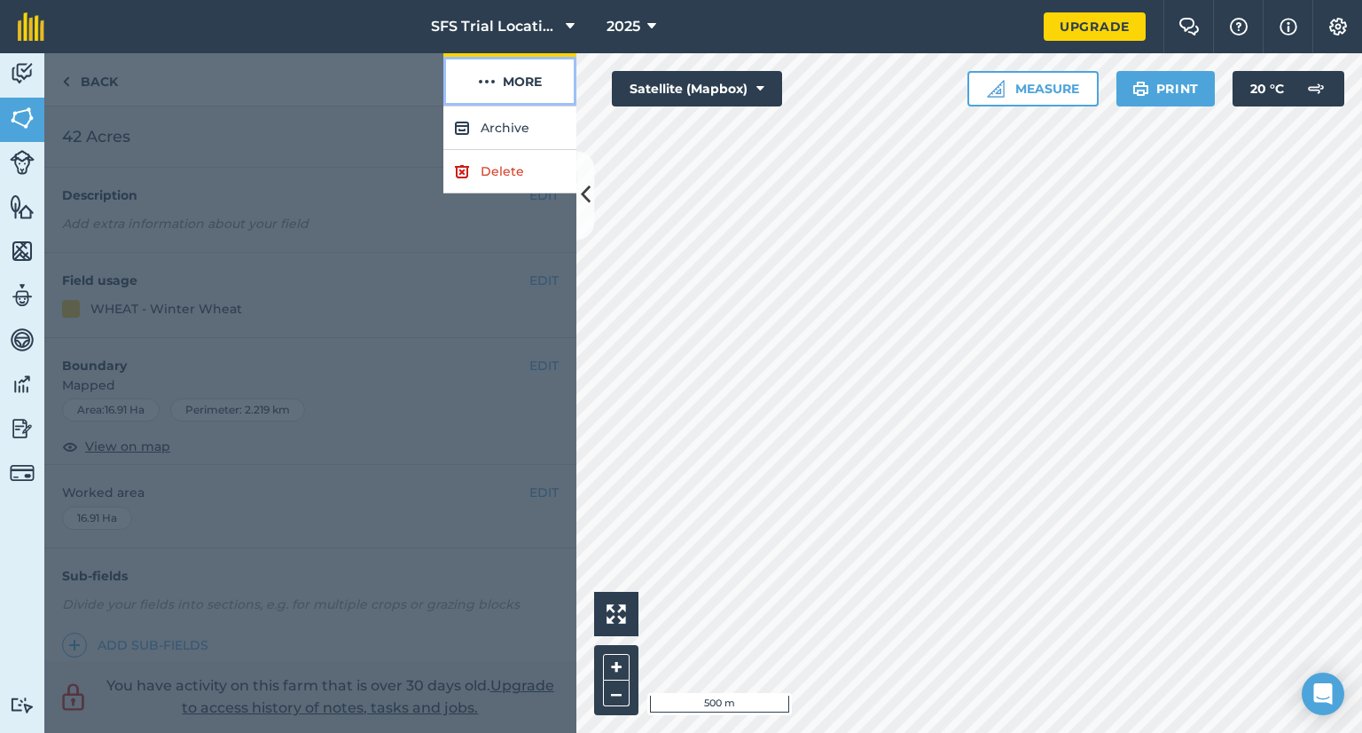
click at [478, 74] on img at bounding box center [487, 81] width 18 height 21
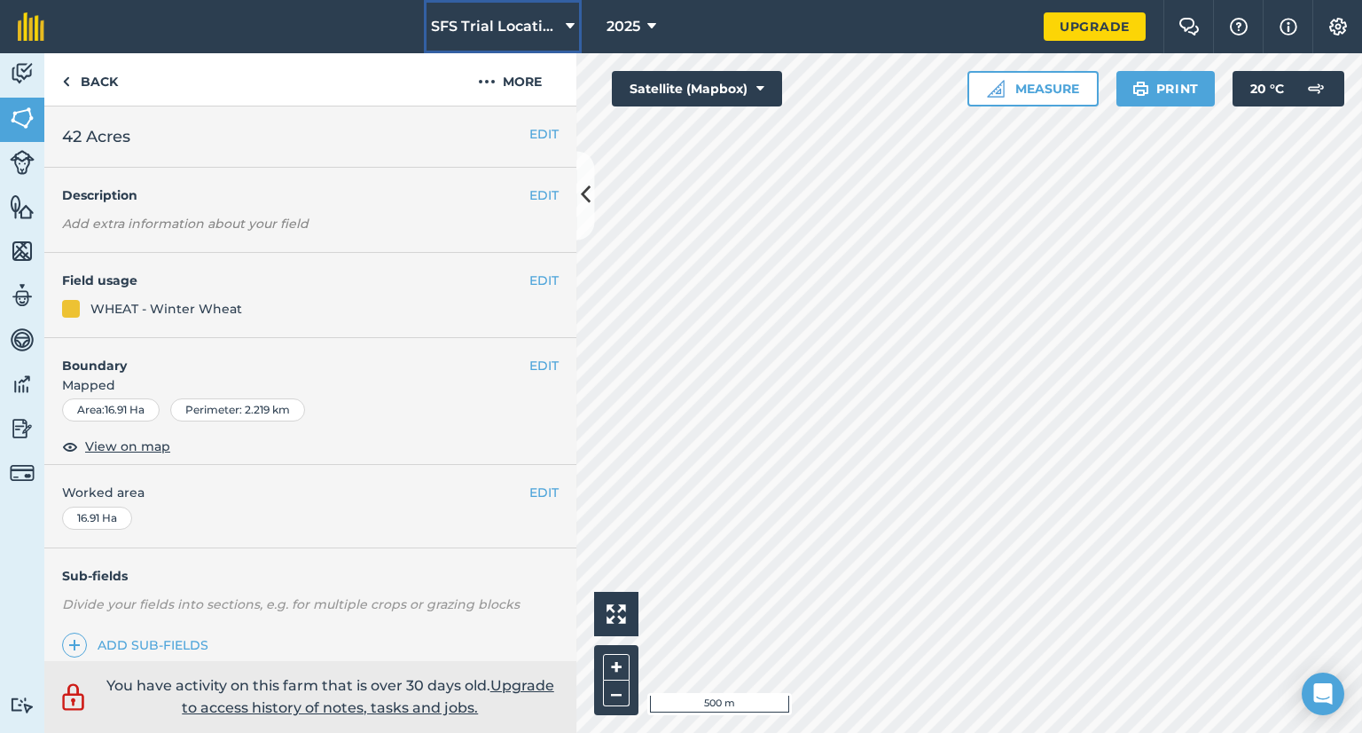
click at [513, 31] on span "SFS Trial Locations" at bounding box center [495, 26] width 128 height 21
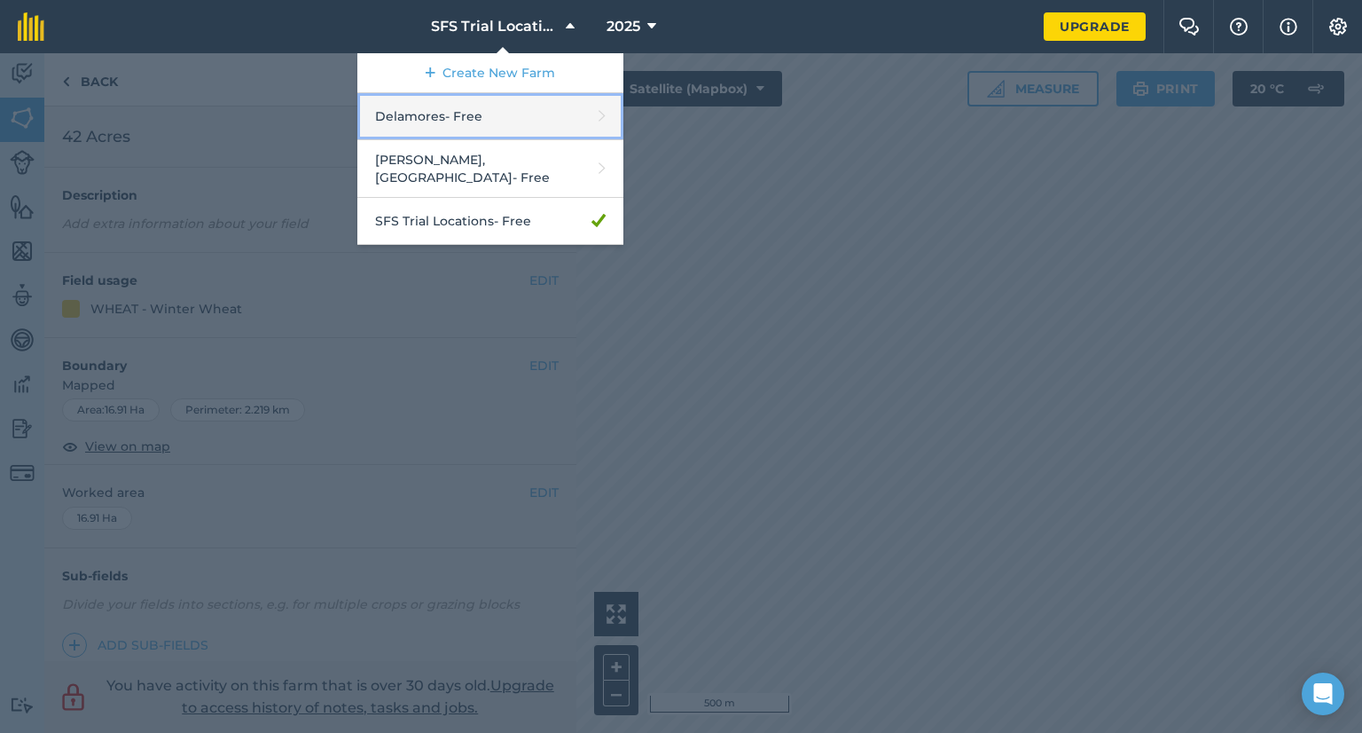
click at [454, 114] on link "Delamores - Free" at bounding box center [490, 116] width 266 height 47
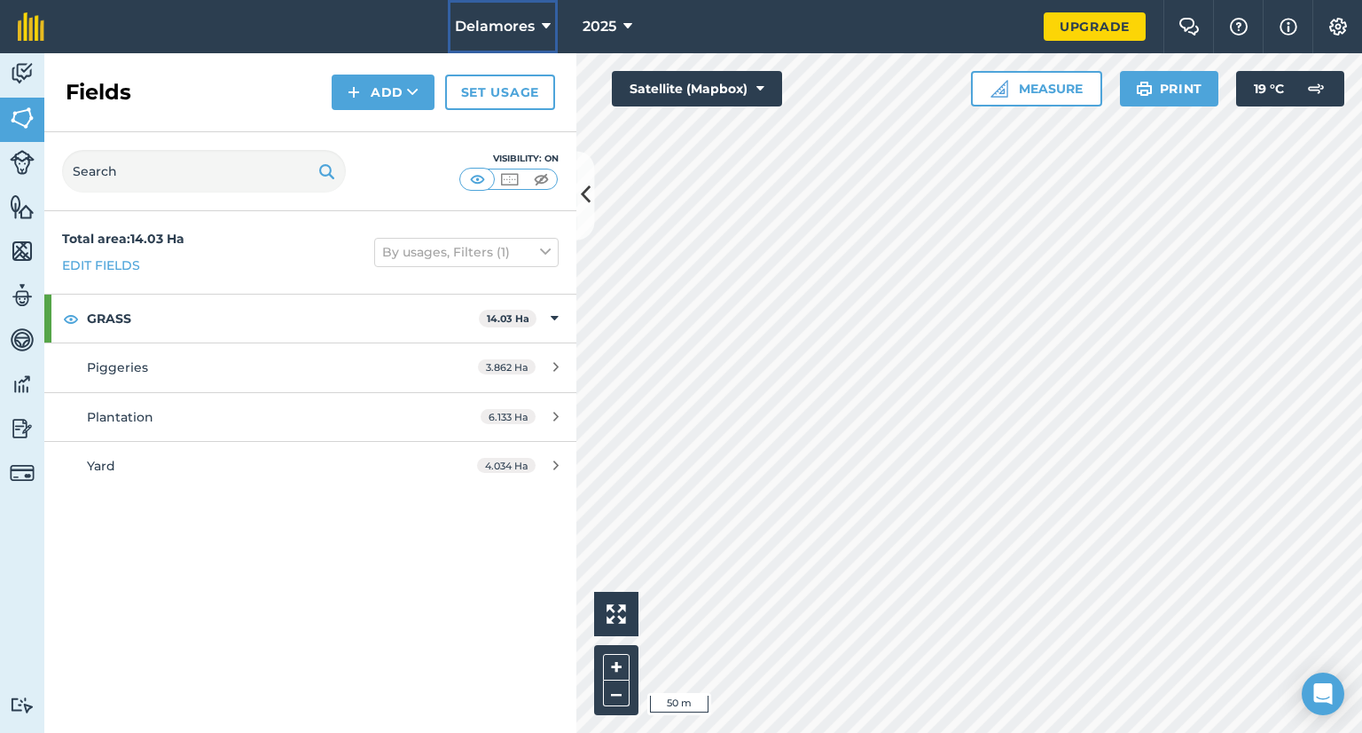
click at [549, 26] on icon at bounding box center [546, 26] width 9 height 21
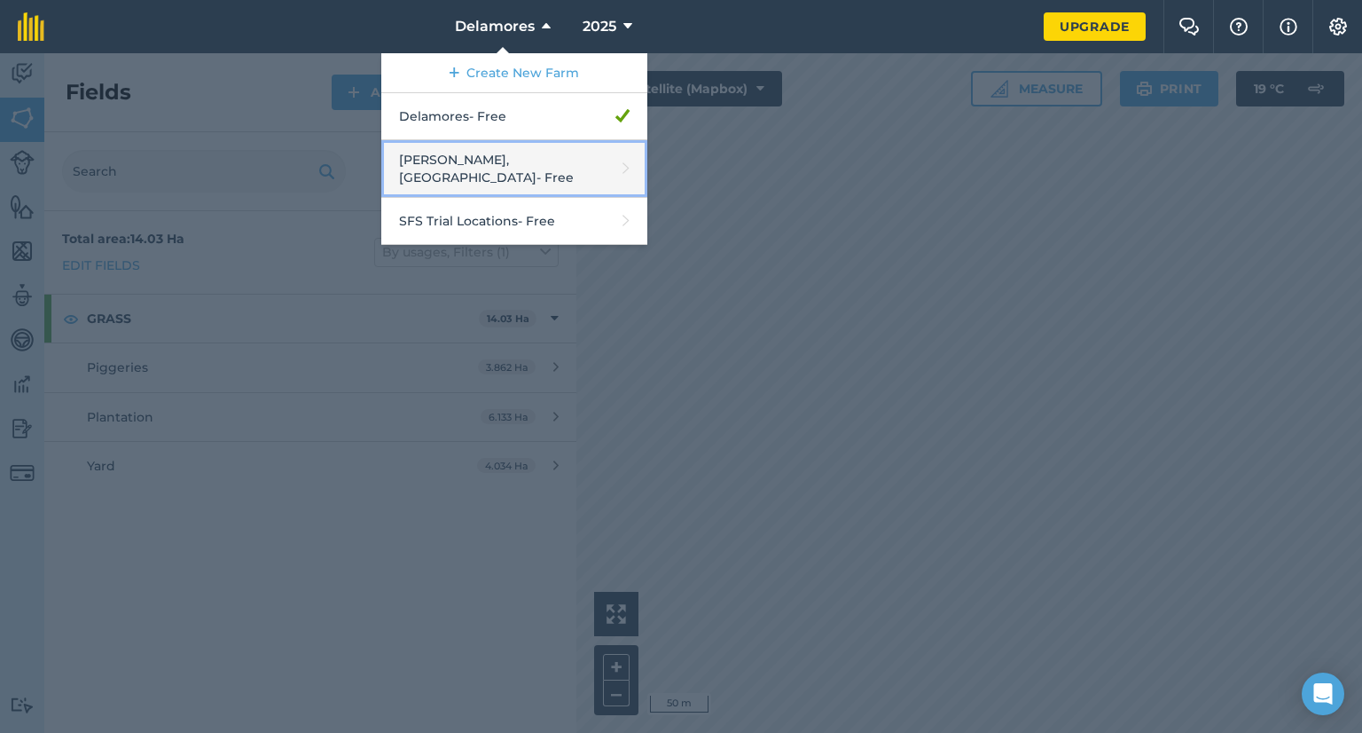
click at [481, 151] on link "[PERSON_NAME], [GEOGRAPHIC_DATA] - Free" at bounding box center [514, 169] width 266 height 58
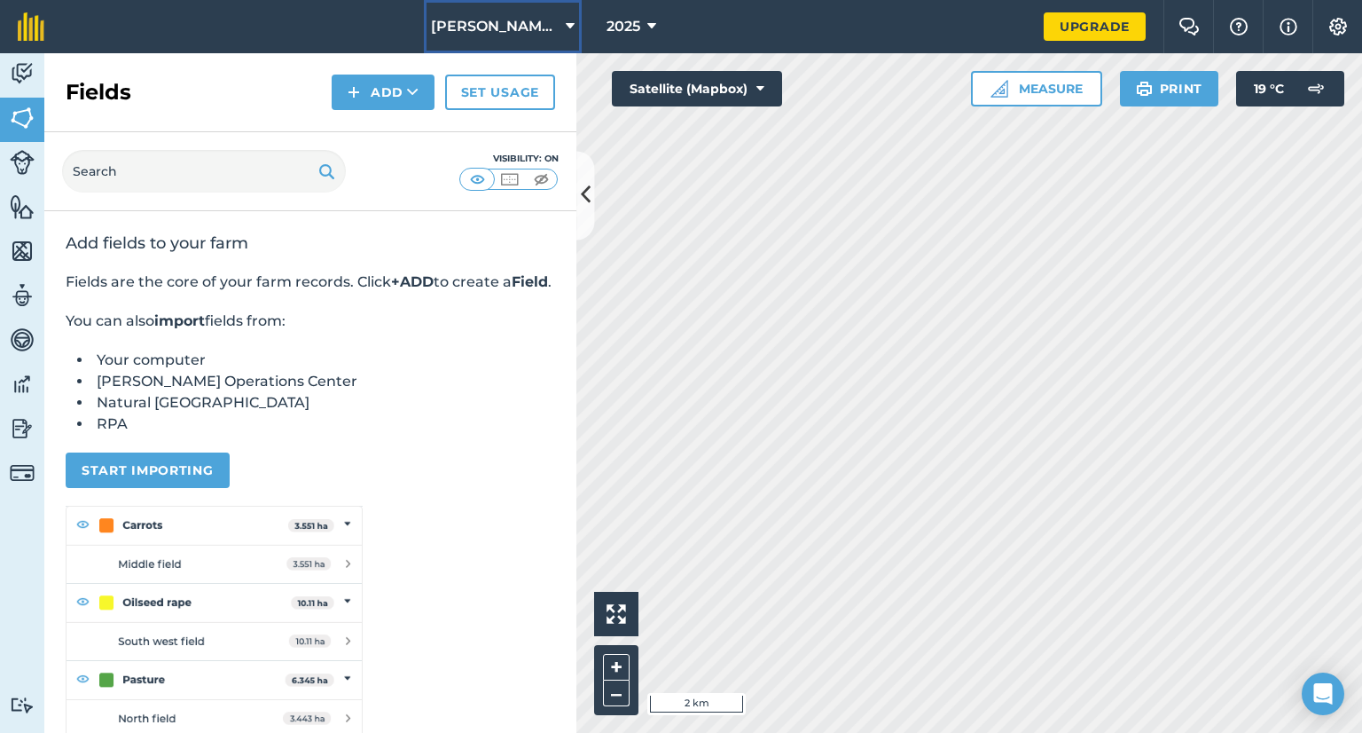
click at [505, 31] on span "[PERSON_NAME], [GEOGRAPHIC_DATA]" at bounding box center [495, 26] width 128 height 21
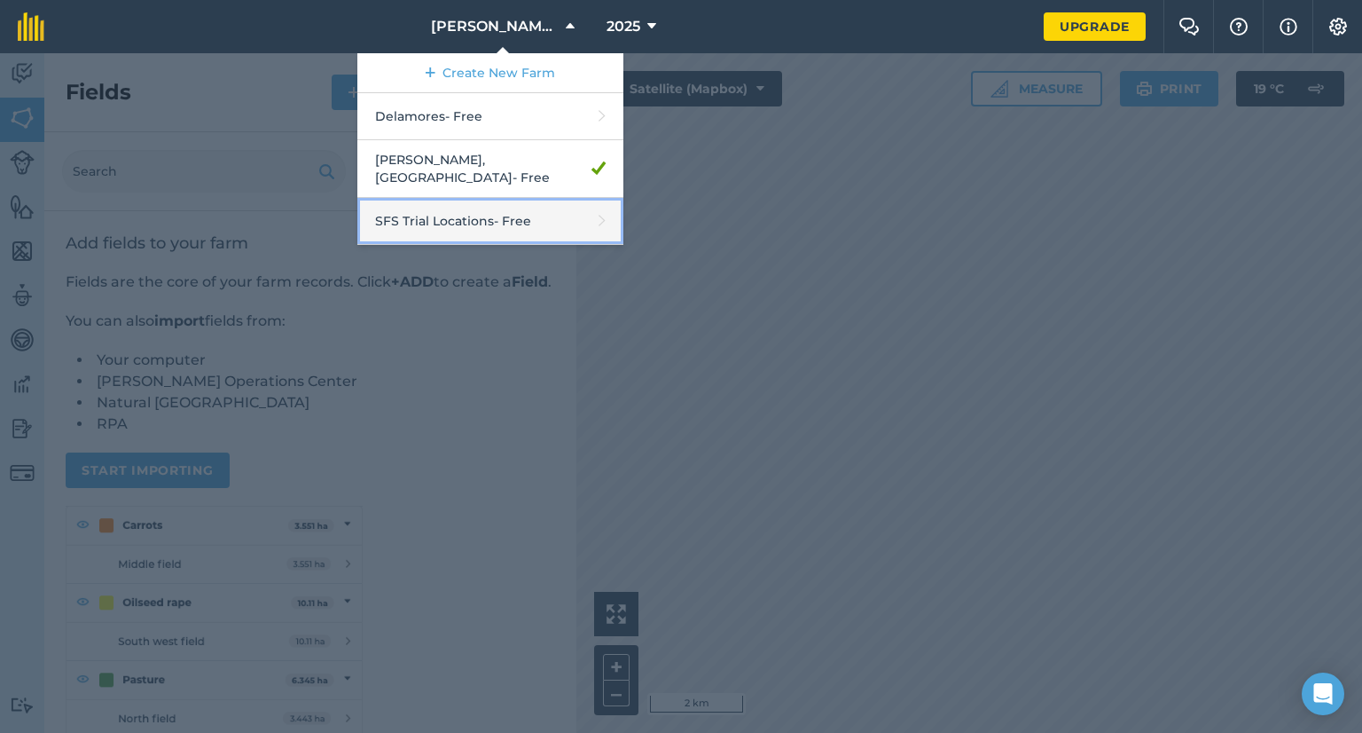
drag, startPoint x: 548, startPoint y: 160, endPoint x: 459, endPoint y: 222, distance: 108.3
click at [459, 222] on link "SFS Trial Locations - Free" at bounding box center [490, 221] width 266 height 47
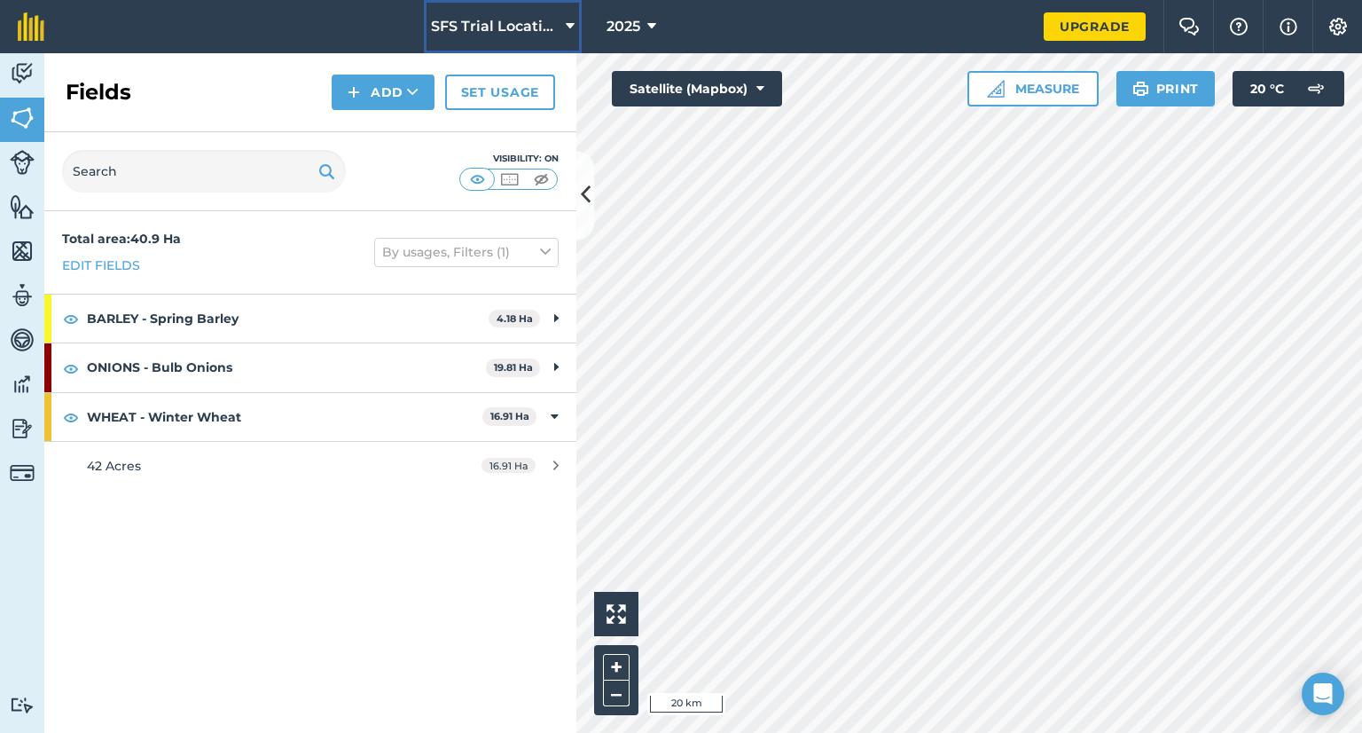
click at [490, 28] on span "SFS Trial Locations" at bounding box center [495, 26] width 128 height 21
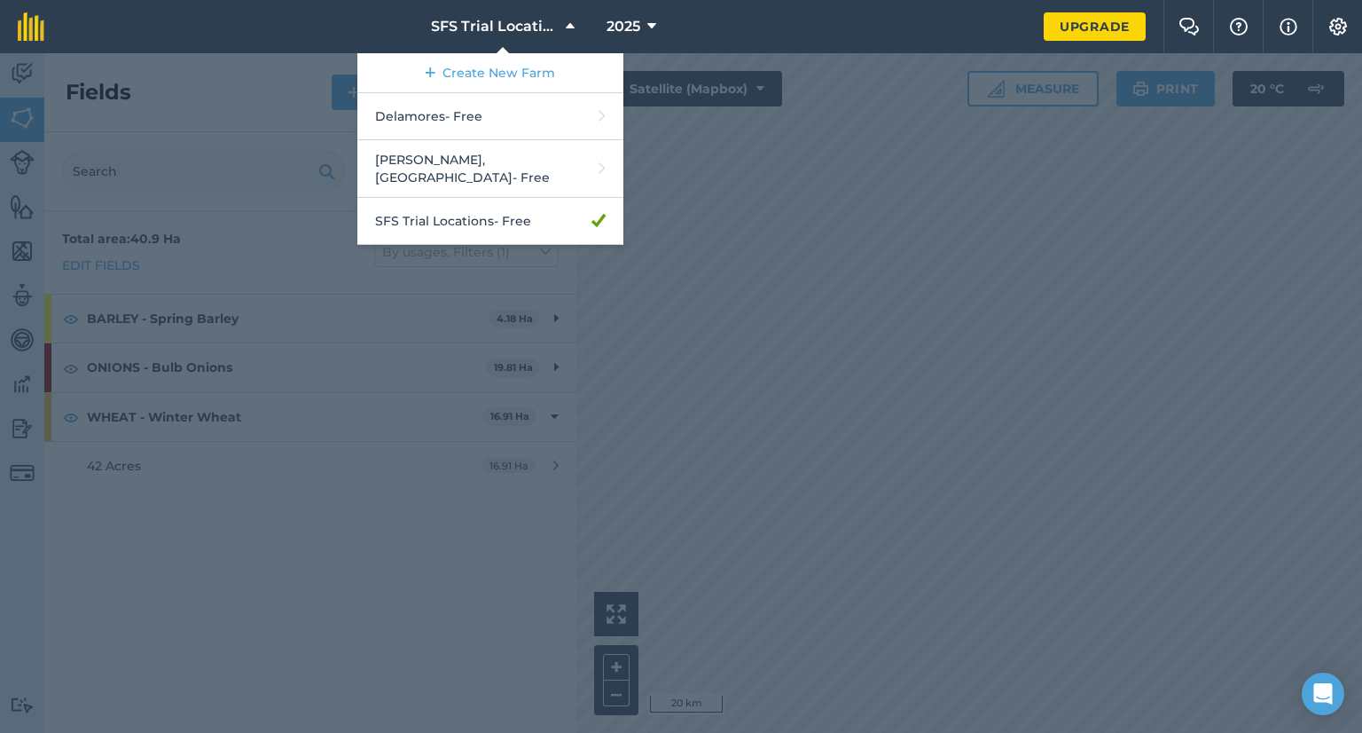
click at [391, 575] on div at bounding box center [681, 392] width 1362 height 679
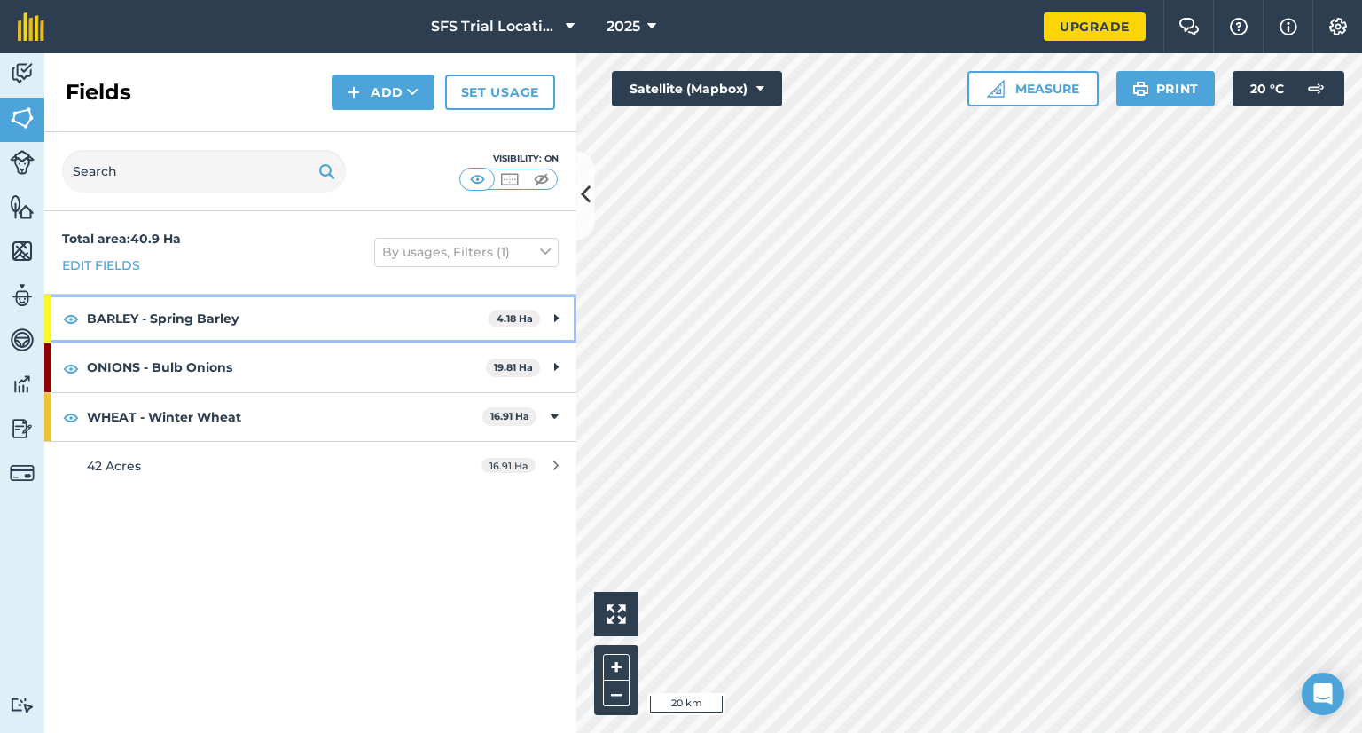
click at [552, 317] on div "BARLEY - Spring Barley 4.18 Ha" at bounding box center [310, 318] width 532 height 48
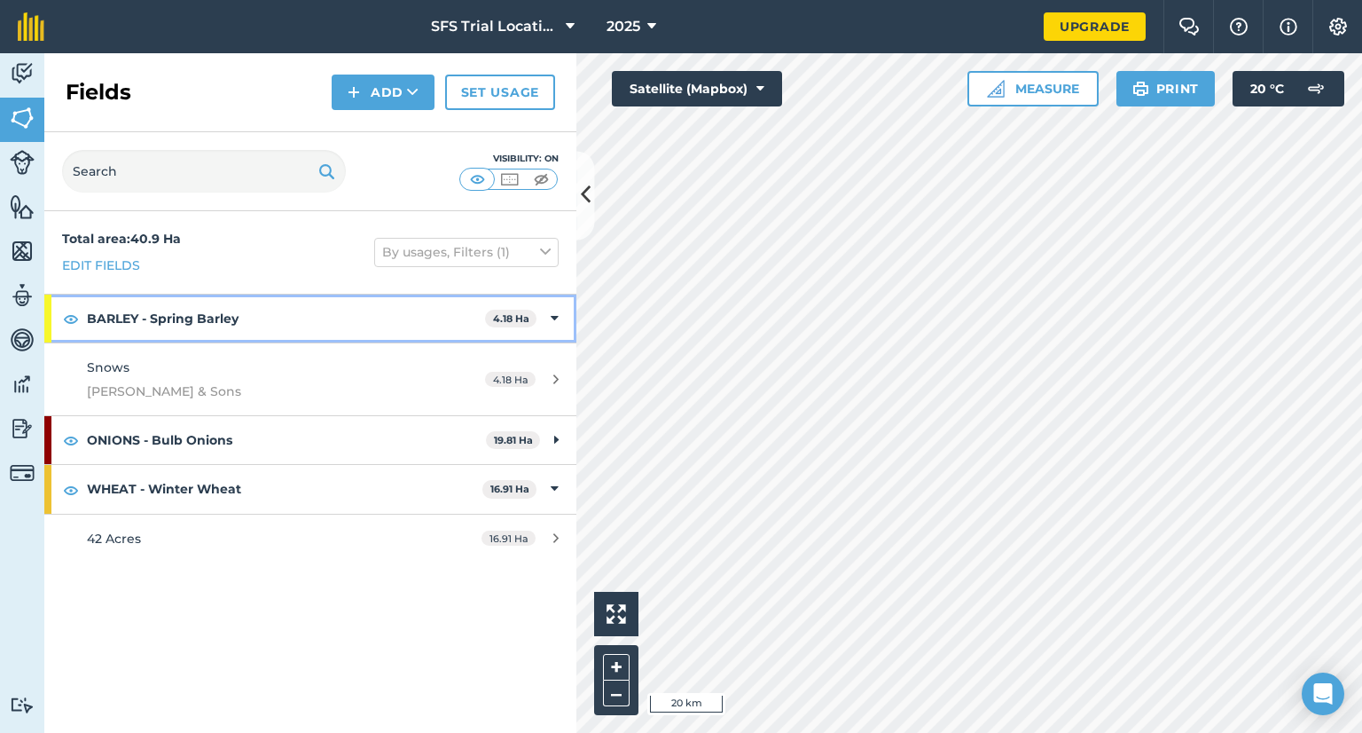
click at [557, 320] on icon at bounding box center [555, 319] width 8 height 20
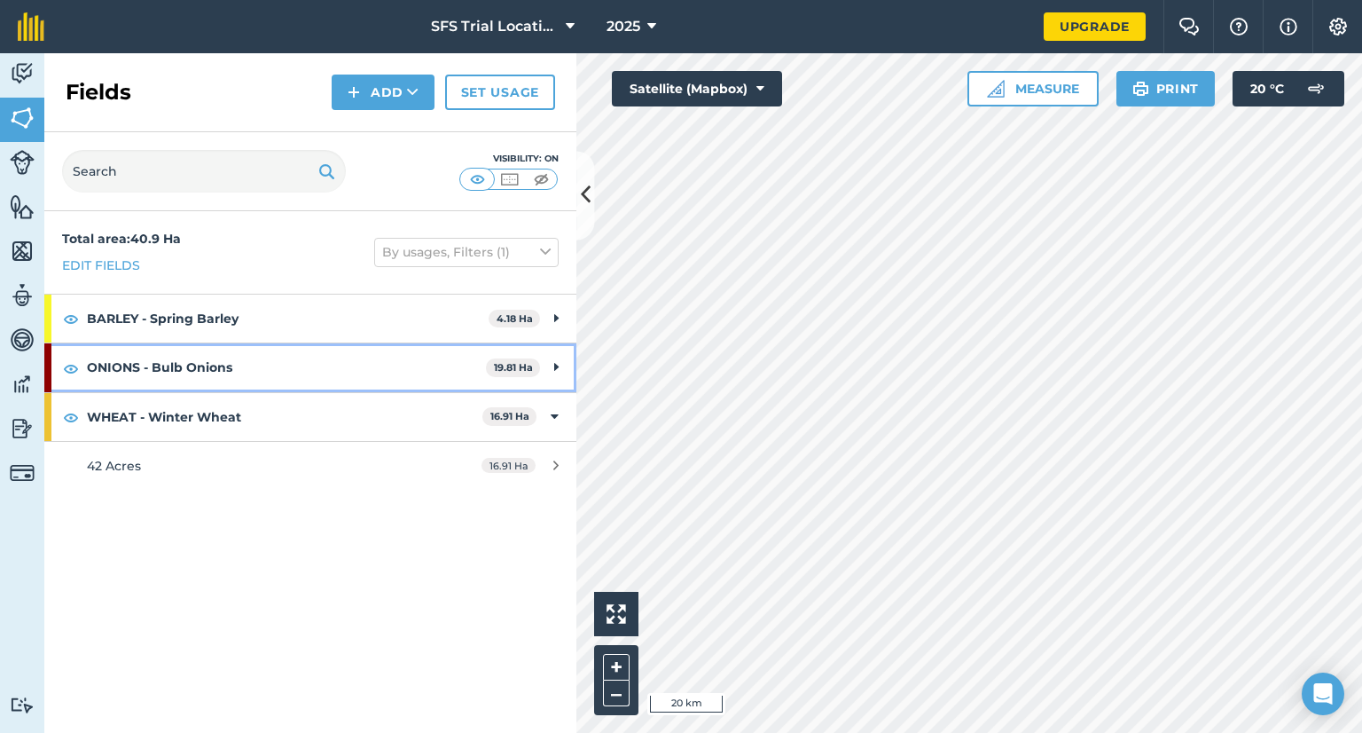
click at [555, 366] on icon at bounding box center [556, 367] width 4 height 20
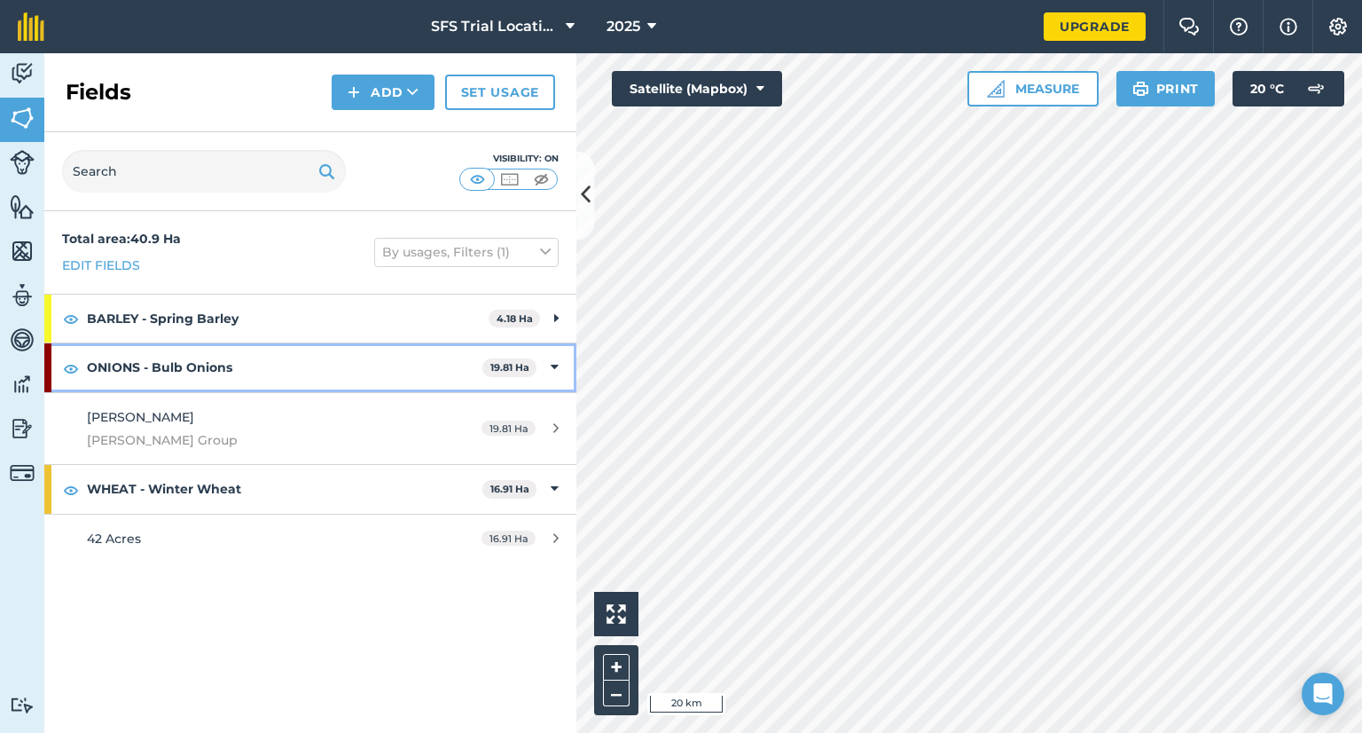
click at [560, 367] on div "ONIONS - Bulb Onions 19.81 Ha" at bounding box center [310, 367] width 532 height 48
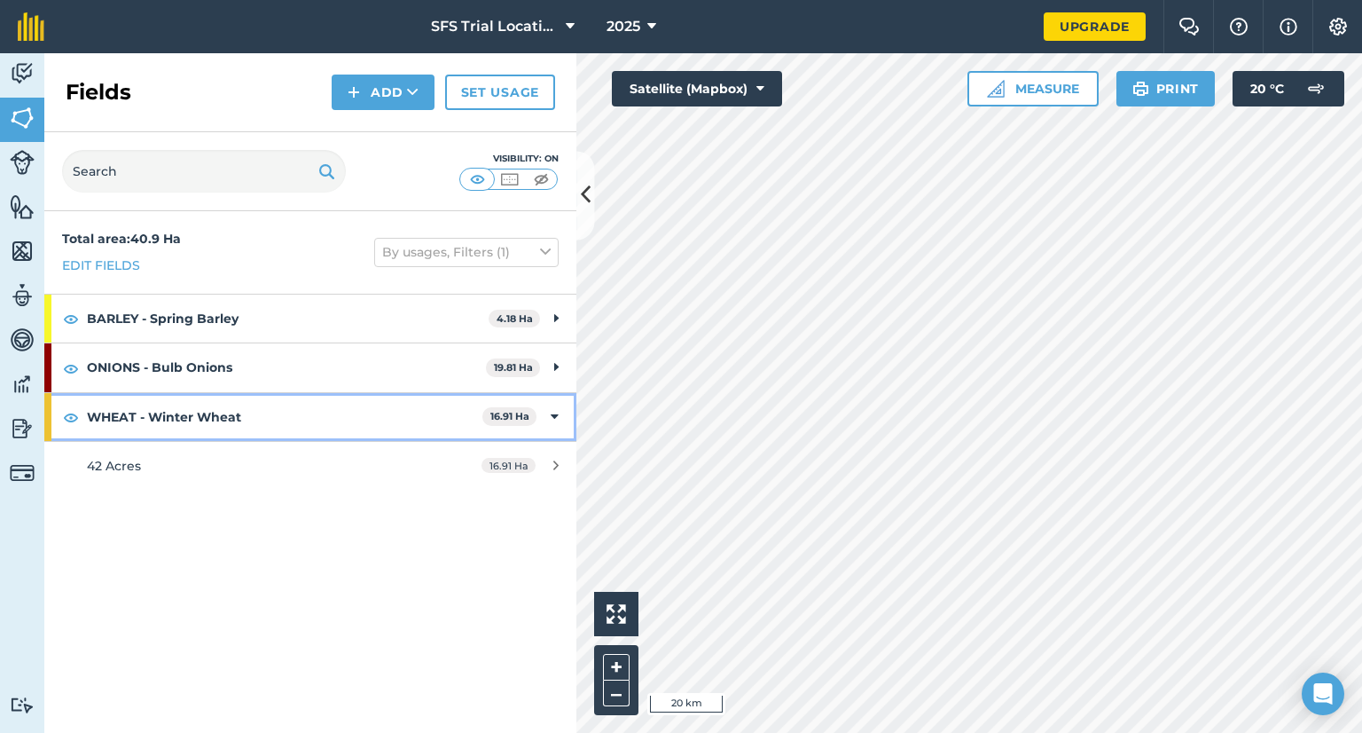
click at [554, 419] on icon at bounding box center [555, 417] width 8 height 20
click at [554, 419] on icon at bounding box center [556, 417] width 4 height 20
click at [354, 414] on strong "WHEAT - Winter Wheat" at bounding box center [285, 417] width 396 height 48
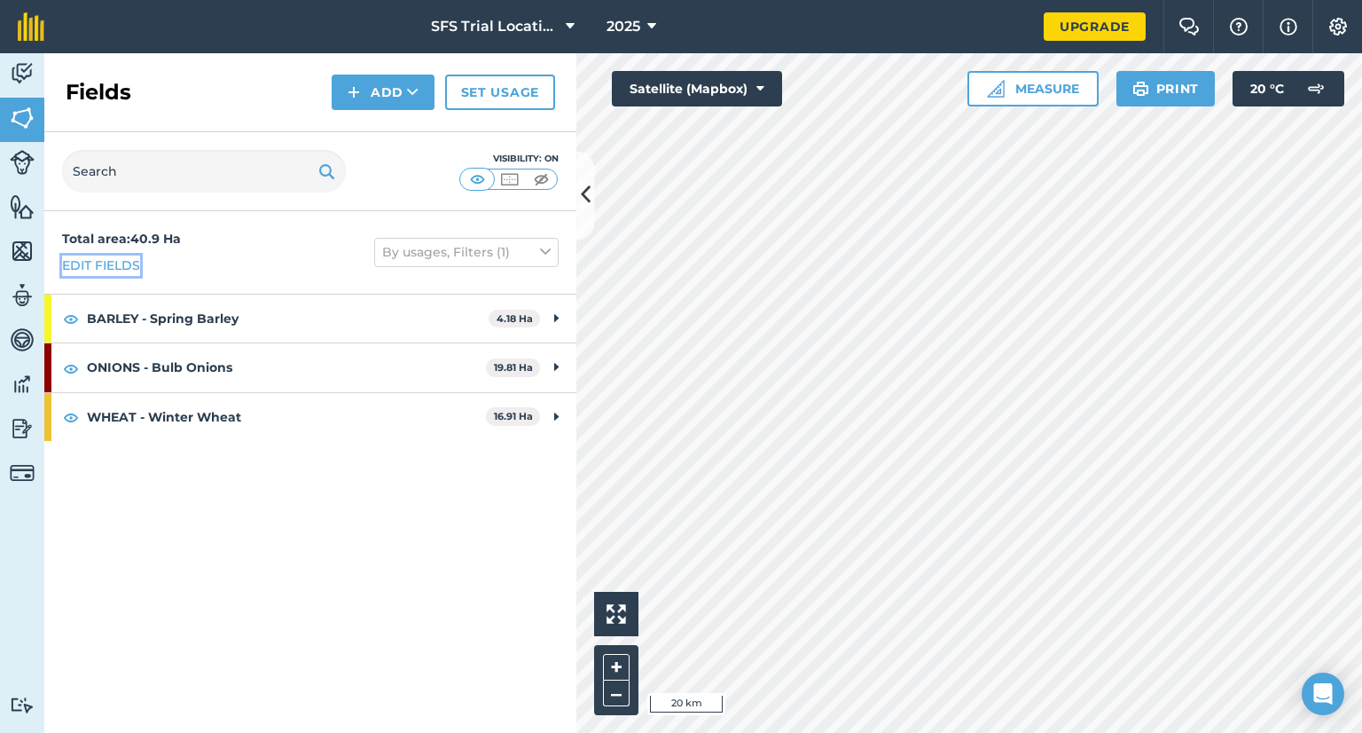
click at [97, 263] on link "Edit fields" at bounding box center [101, 265] width 78 height 20
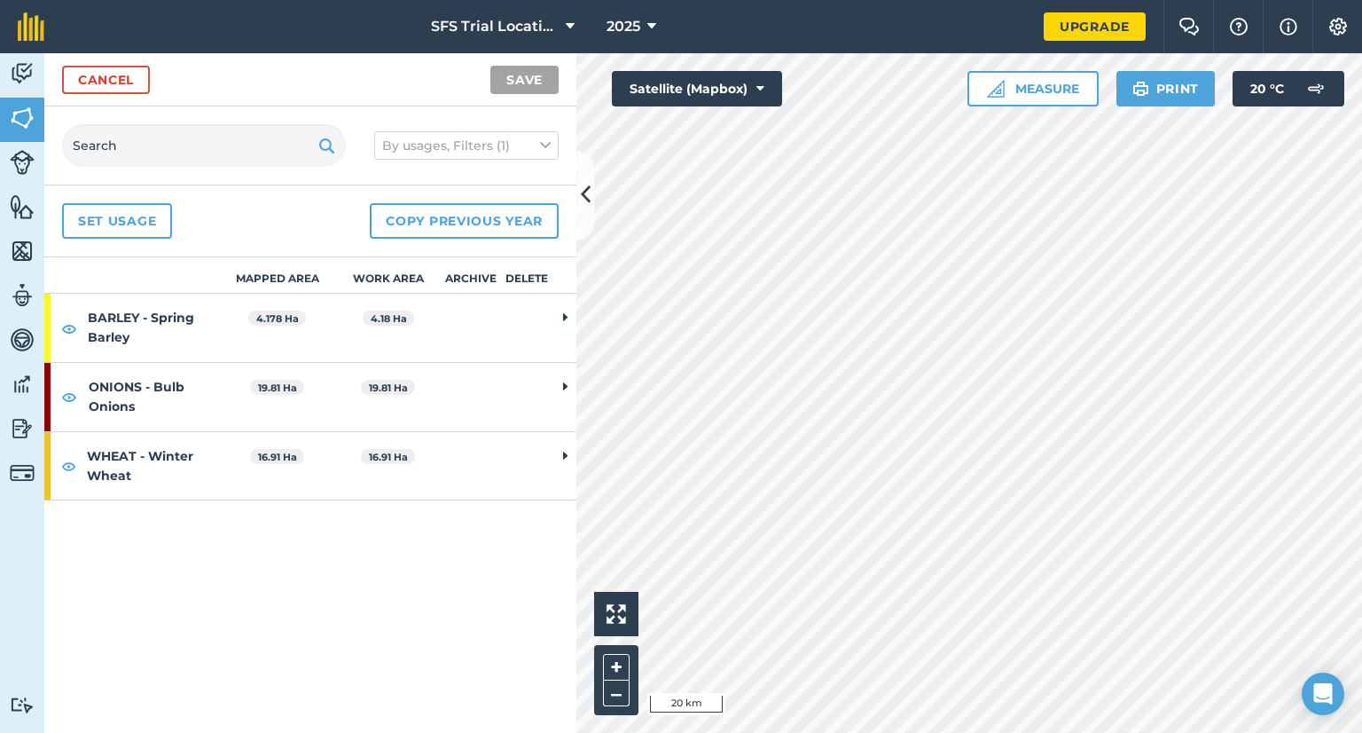
click at [167, 471] on strong "WHEAT - Winter Wheat" at bounding box center [154, 466] width 135 height 68
click at [145, 554] on input "text" at bounding box center [147, 557] width 149 height 28
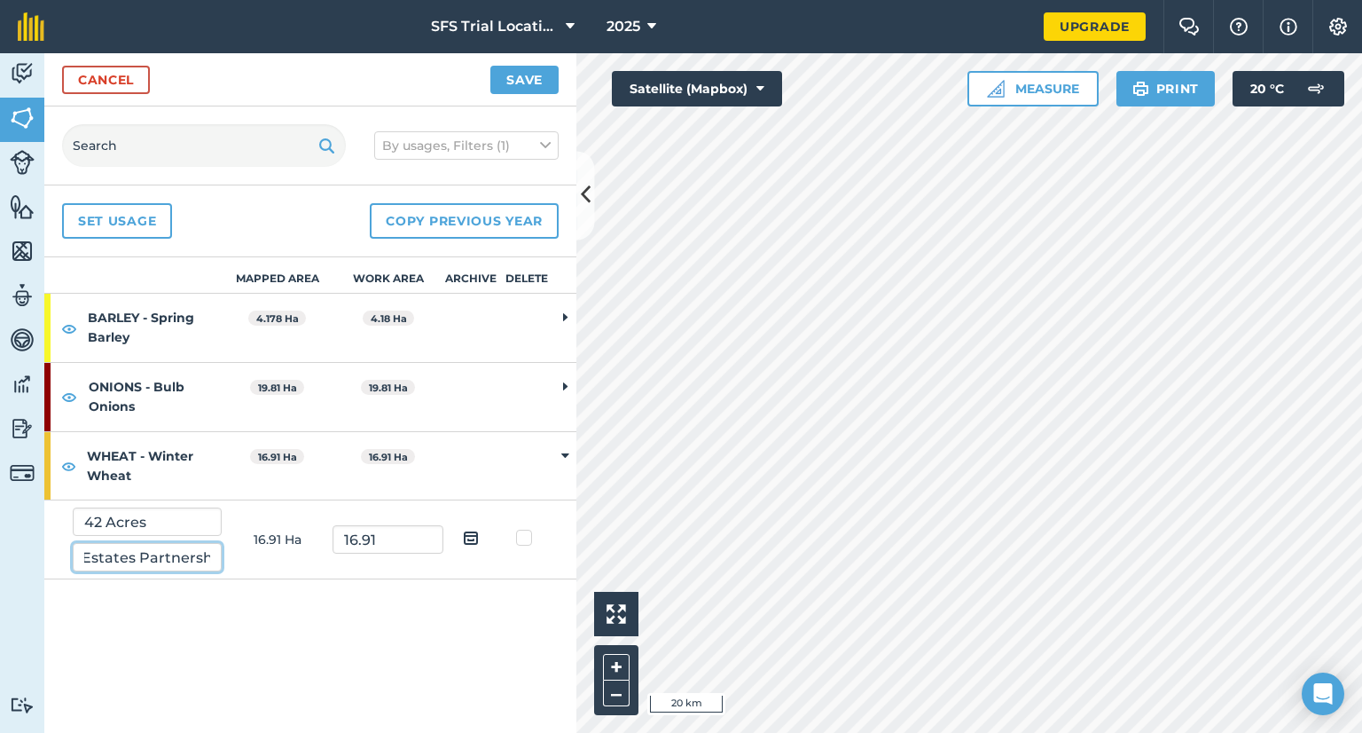
scroll to position [0, 70]
type input "Flichity Estates Partnership"
click at [183, 629] on div "Mapped area Work area Archive Delete BARLEY - [GEOGRAPHIC_DATA] 4.178 Ha 4.18 H…" at bounding box center [310, 494] width 532 height 475
click at [83, 519] on input "42 Acres" at bounding box center [147, 521] width 149 height 28
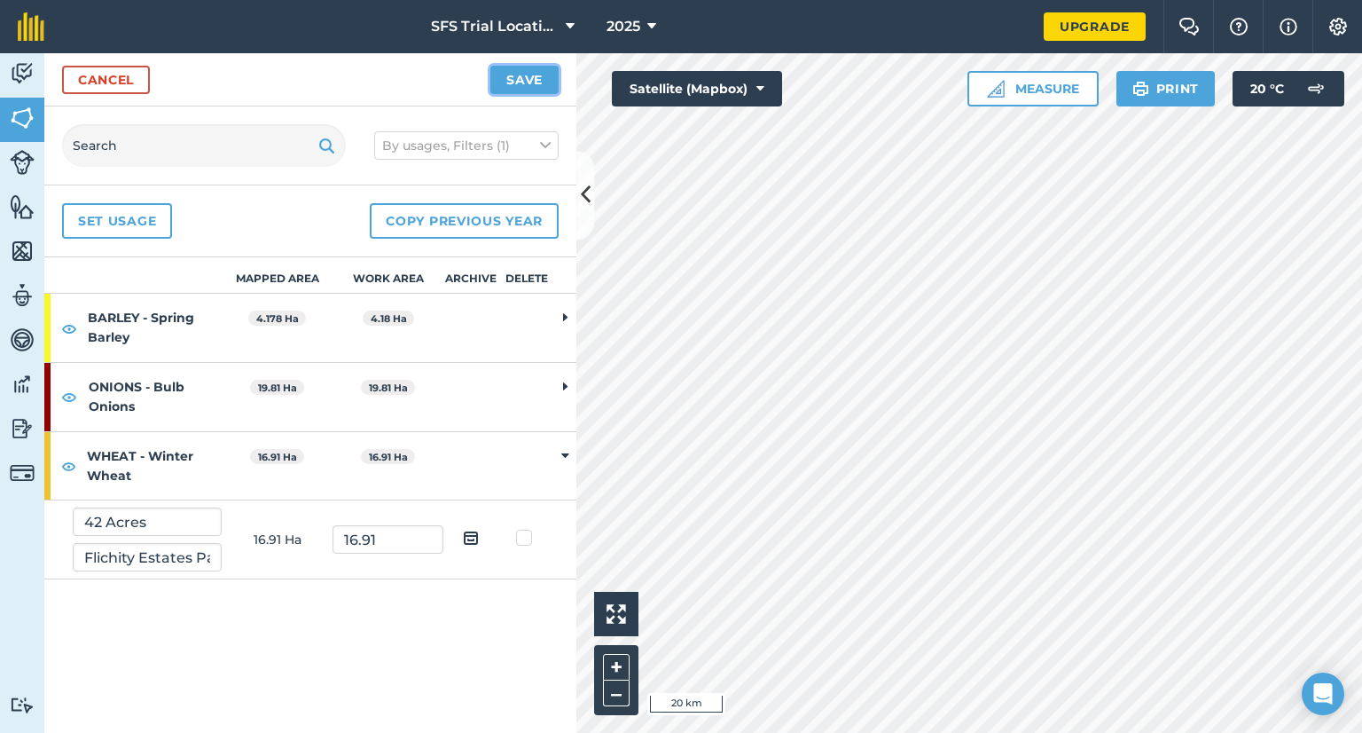
click at [521, 83] on button "Save" at bounding box center [524, 80] width 68 height 28
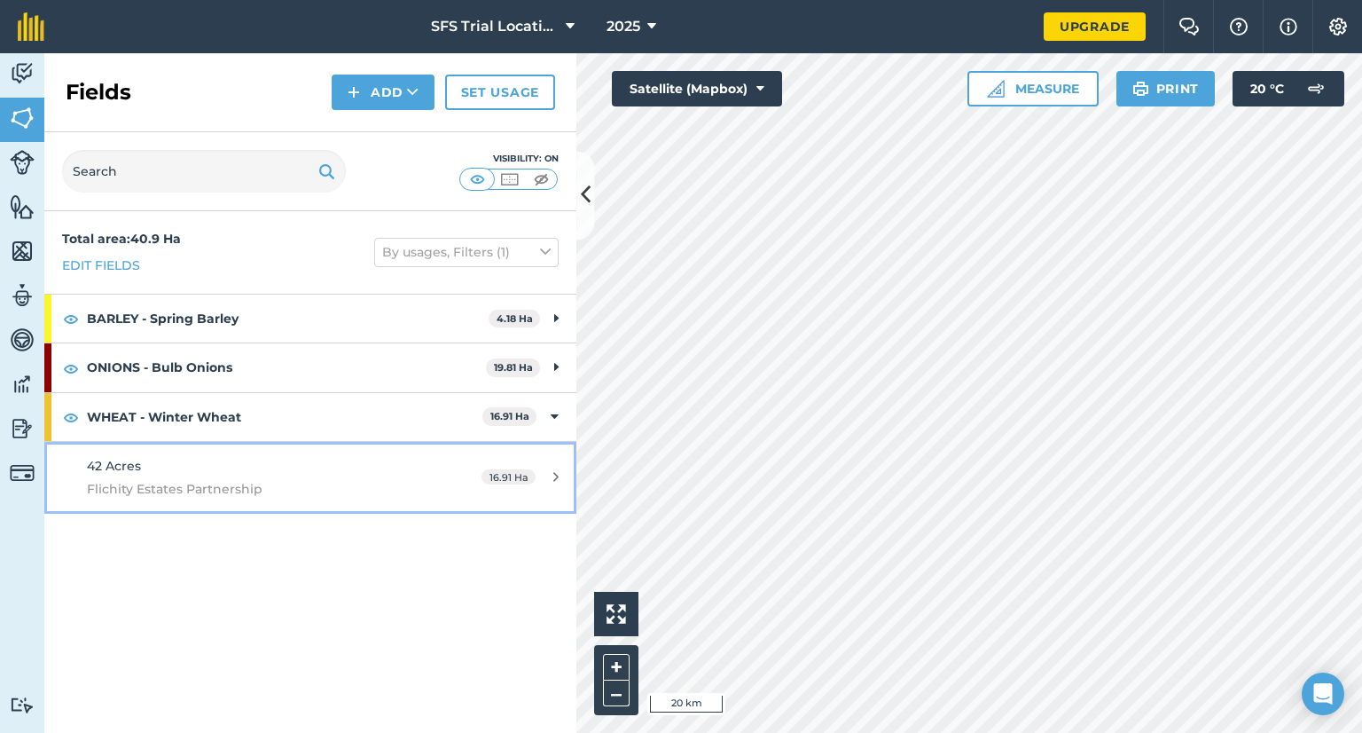
click at [564, 473] on div "16.91 Ha" at bounding box center [520, 477] width 113 height 14
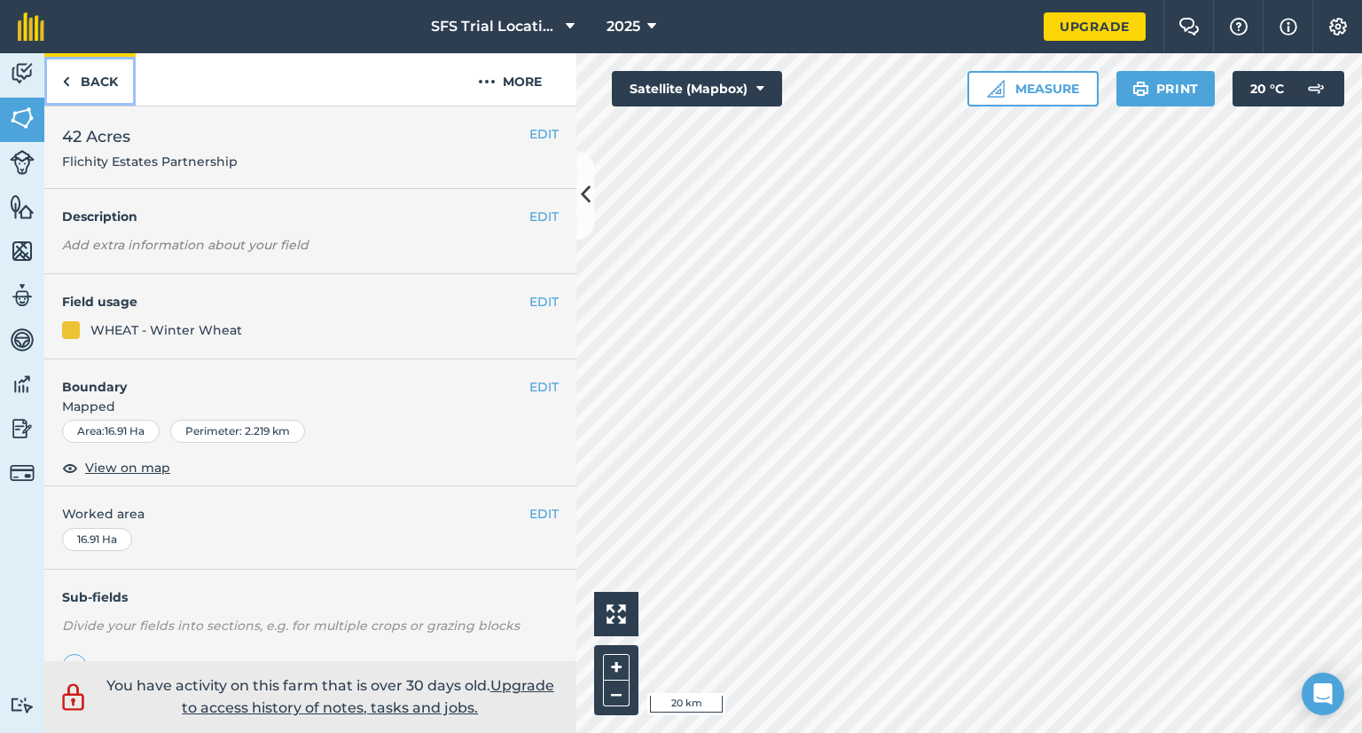
click at [80, 78] on link "Back" at bounding box center [89, 79] width 91 height 52
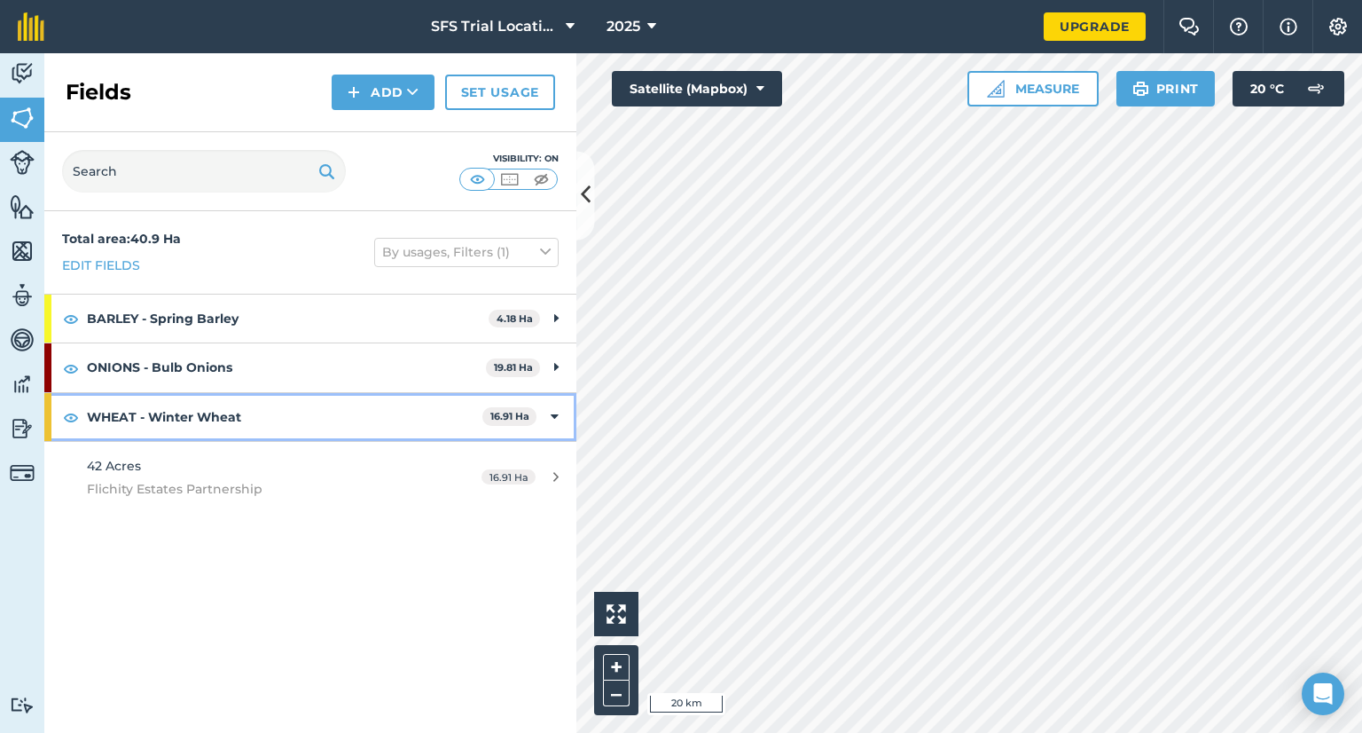
click at [556, 411] on icon at bounding box center [555, 417] width 8 height 20
click at [556, 411] on icon at bounding box center [556, 417] width 4 height 20
click at [556, 411] on icon at bounding box center [555, 417] width 8 height 20
click at [556, 411] on icon at bounding box center [556, 417] width 4 height 20
click at [556, 411] on icon at bounding box center [555, 417] width 8 height 20
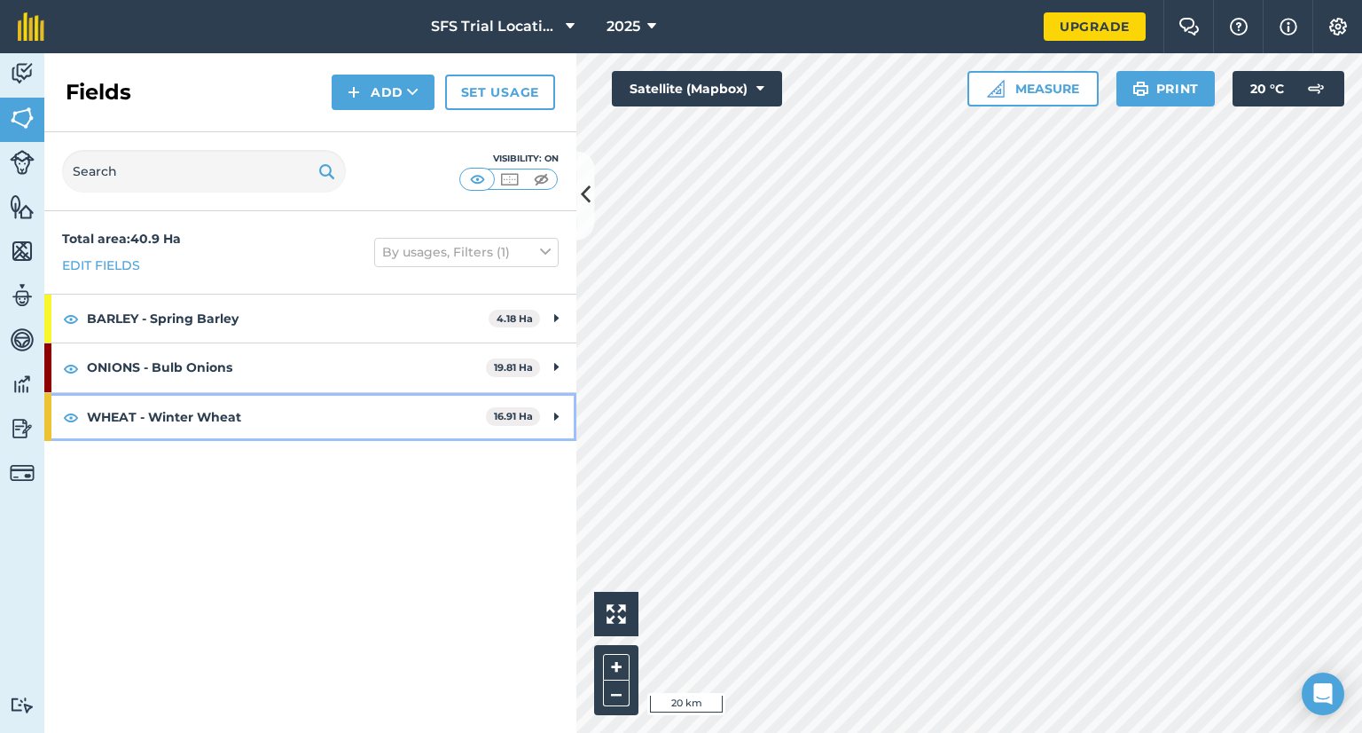
click at [558, 408] on icon at bounding box center [556, 417] width 4 height 20
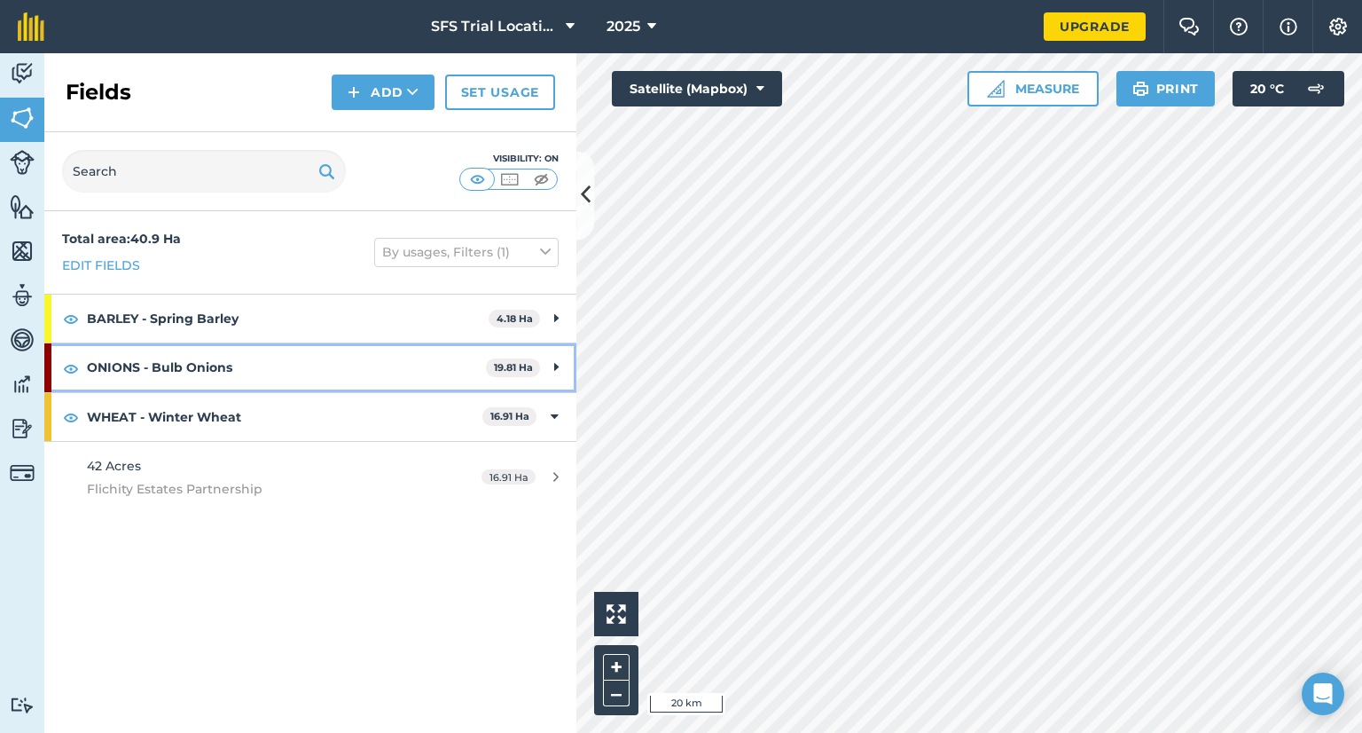
click at [551, 373] on div "ONIONS - Bulb Onions 19.81 Ha" at bounding box center [310, 367] width 532 height 48
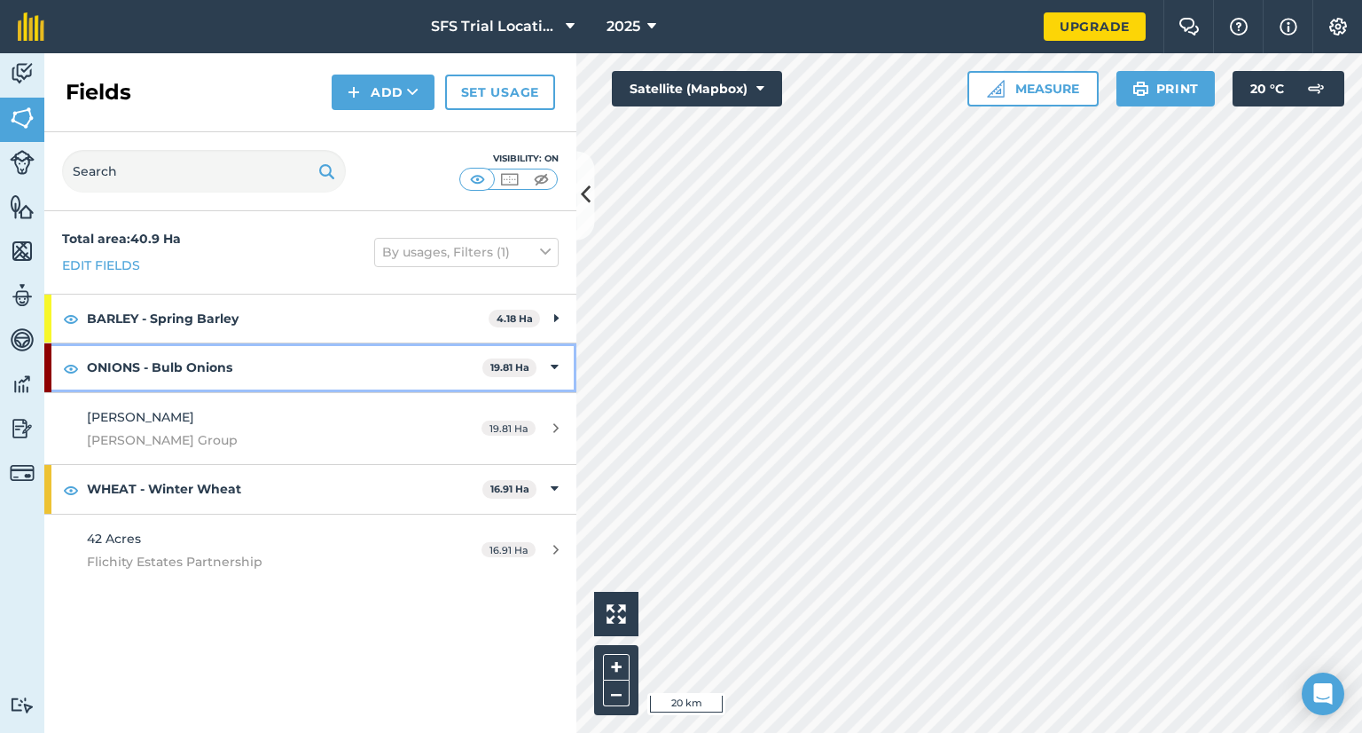
click at [553, 369] on icon at bounding box center [555, 367] width 8 height 20
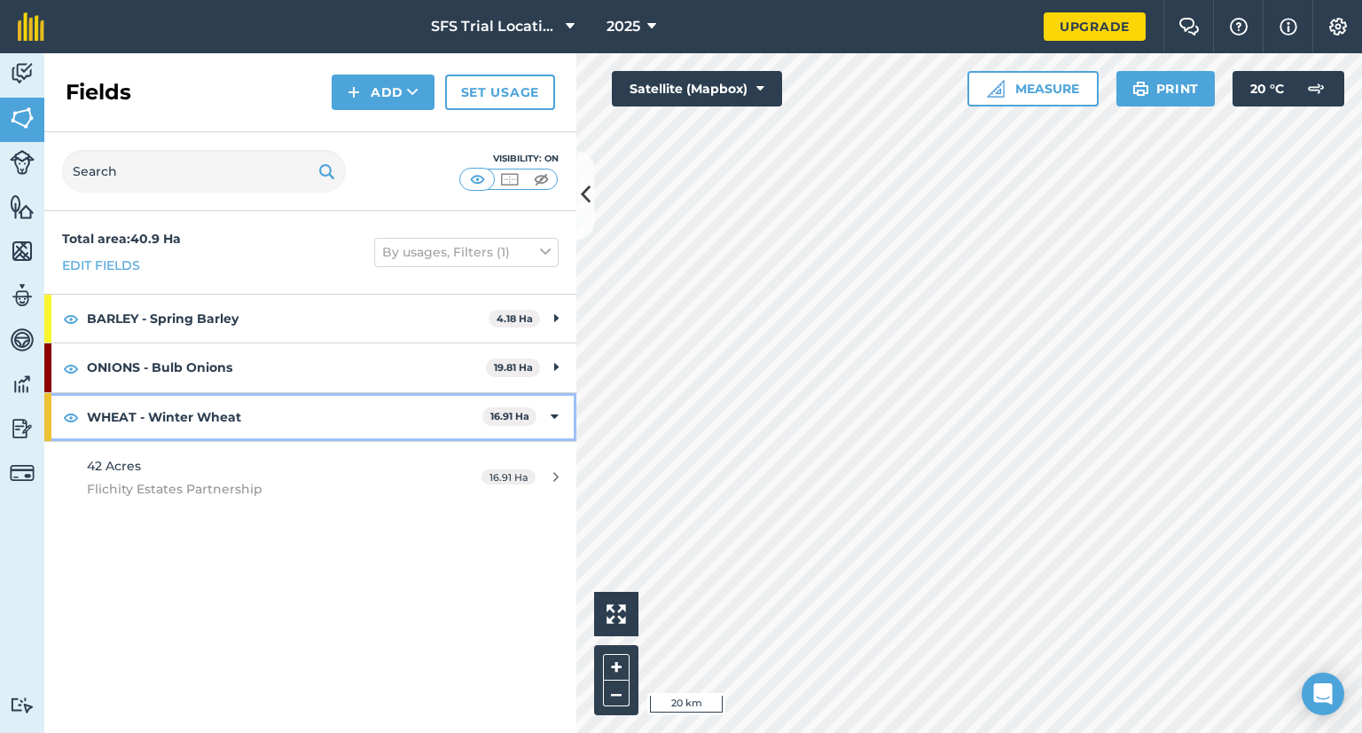
click at [559, 409] on div "WHEAT - Winter Wheat 16.91 Ha" at bounding box center [310, 417] width 532 height 48
click at [192, 402] on strong "WHEAT - Winter Wheat" at bounding box center [286, 417] width 399 height 48
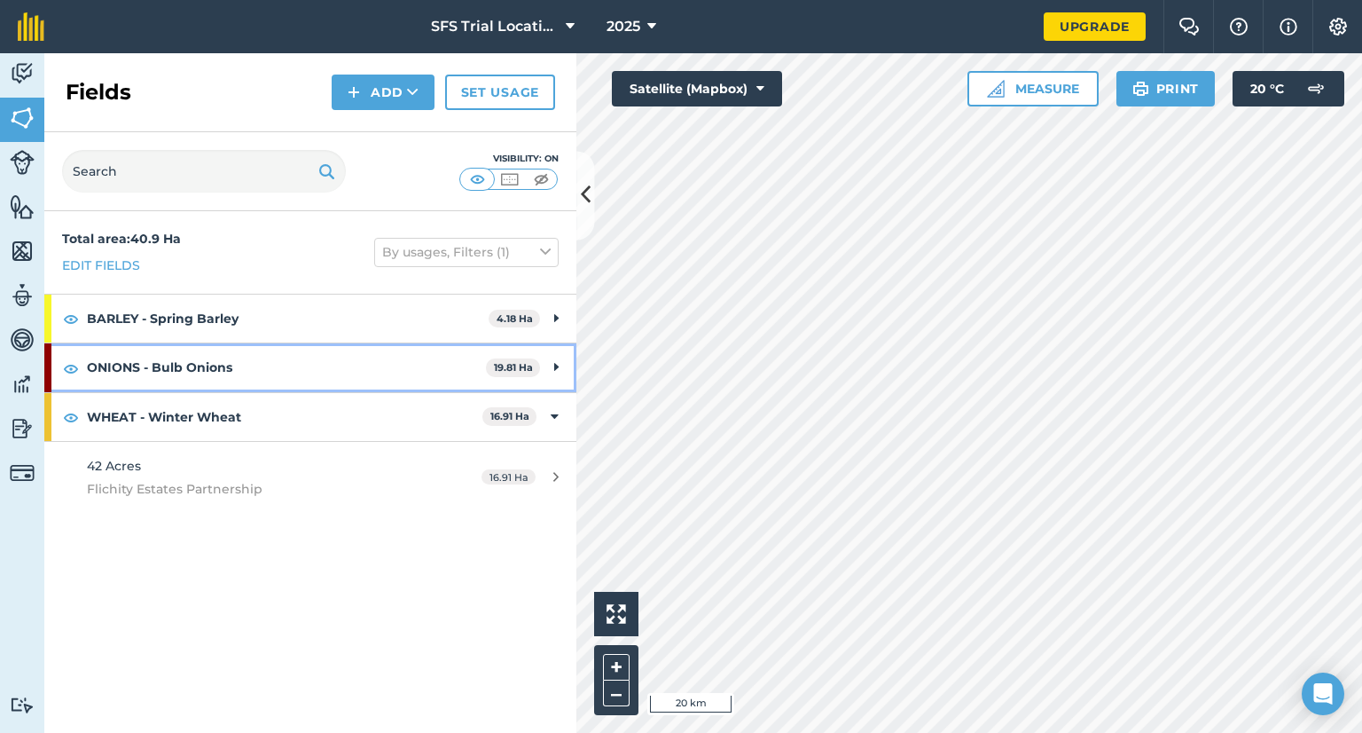
click at [192, 359] on strong "ONIONS - Bulb Onions" at bounding box center [286, 367] width 399 height 48
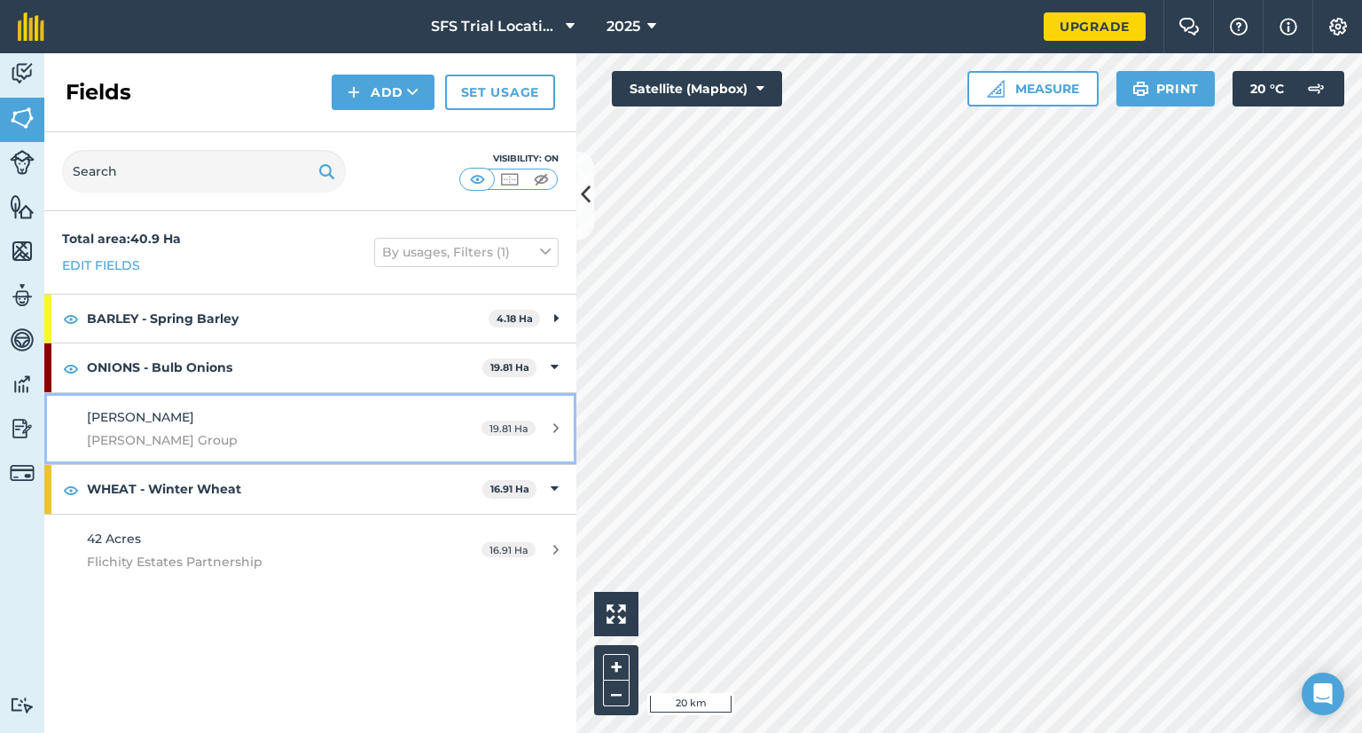
click at [257, 422] on div "[PERSON_NAME] [PERSON_NAME] Group" at bounding box center [253, 428] width 333 height 43
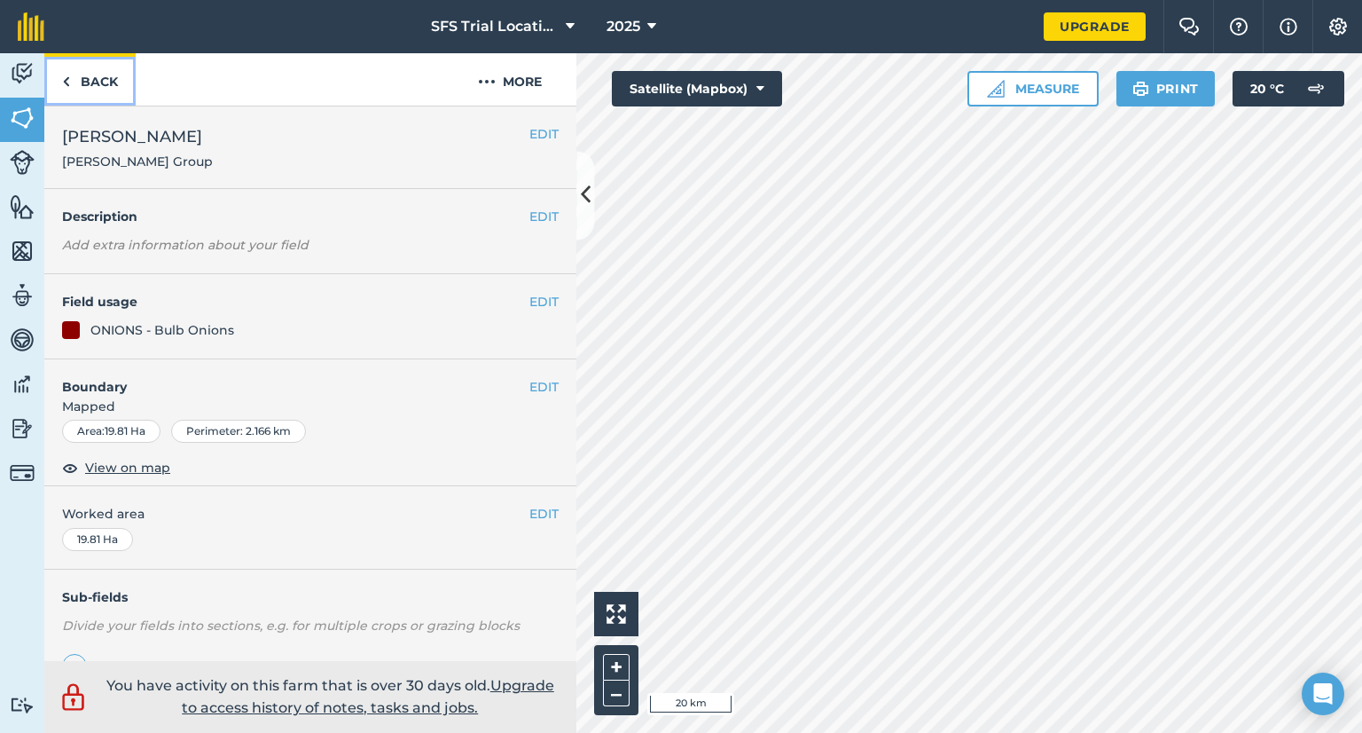
click at [75, 88] on link "Back" at bounding box center [89, 79] width 91 height 52
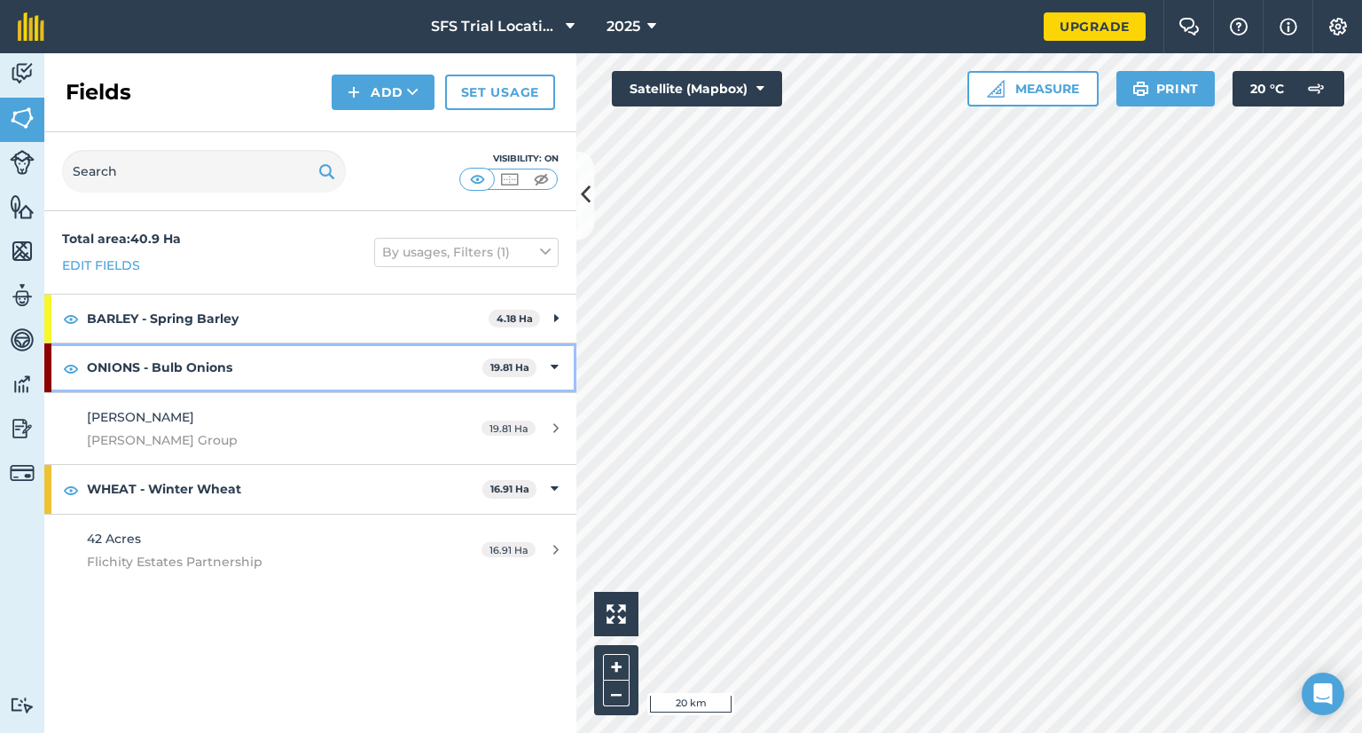
click at [557, 375] on icon at bounding box center [555, 367] width 8 height 20
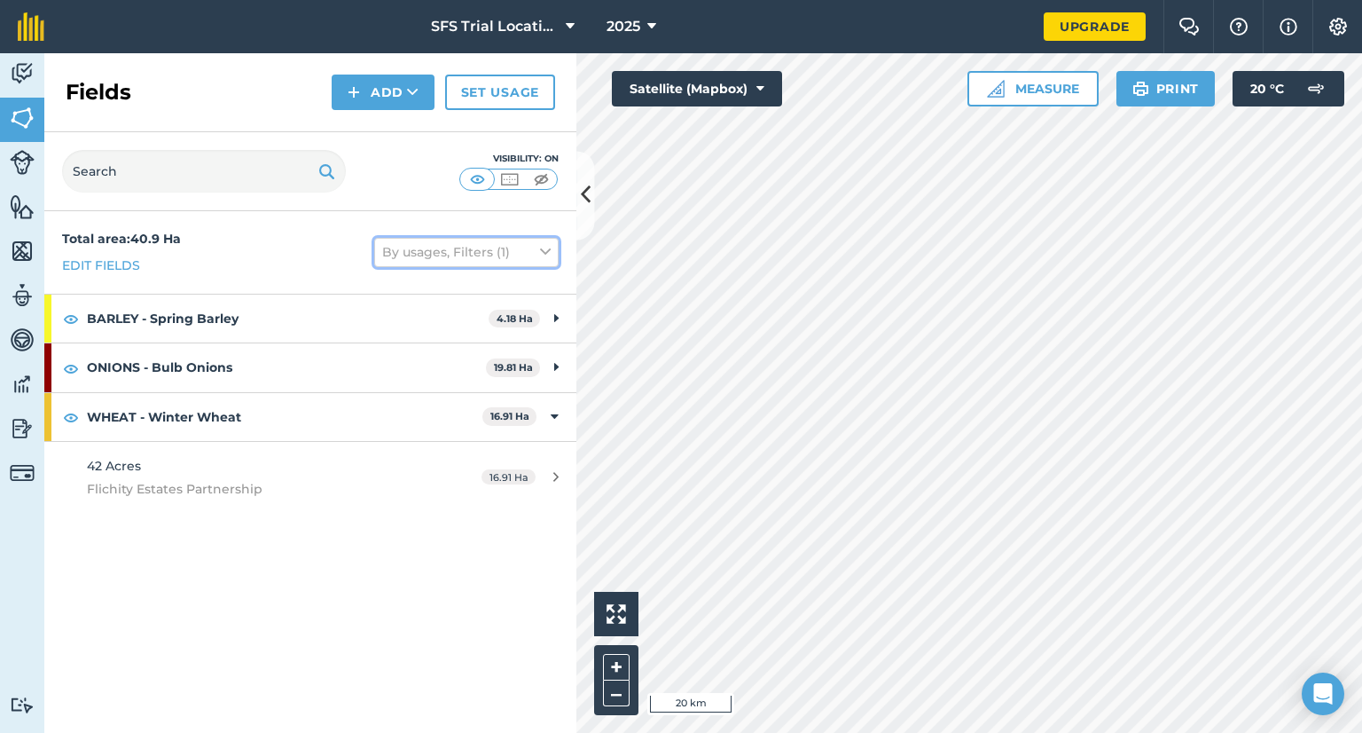
click at [543, 245] on icon at bounding box center [545, 252] width 11 height 20
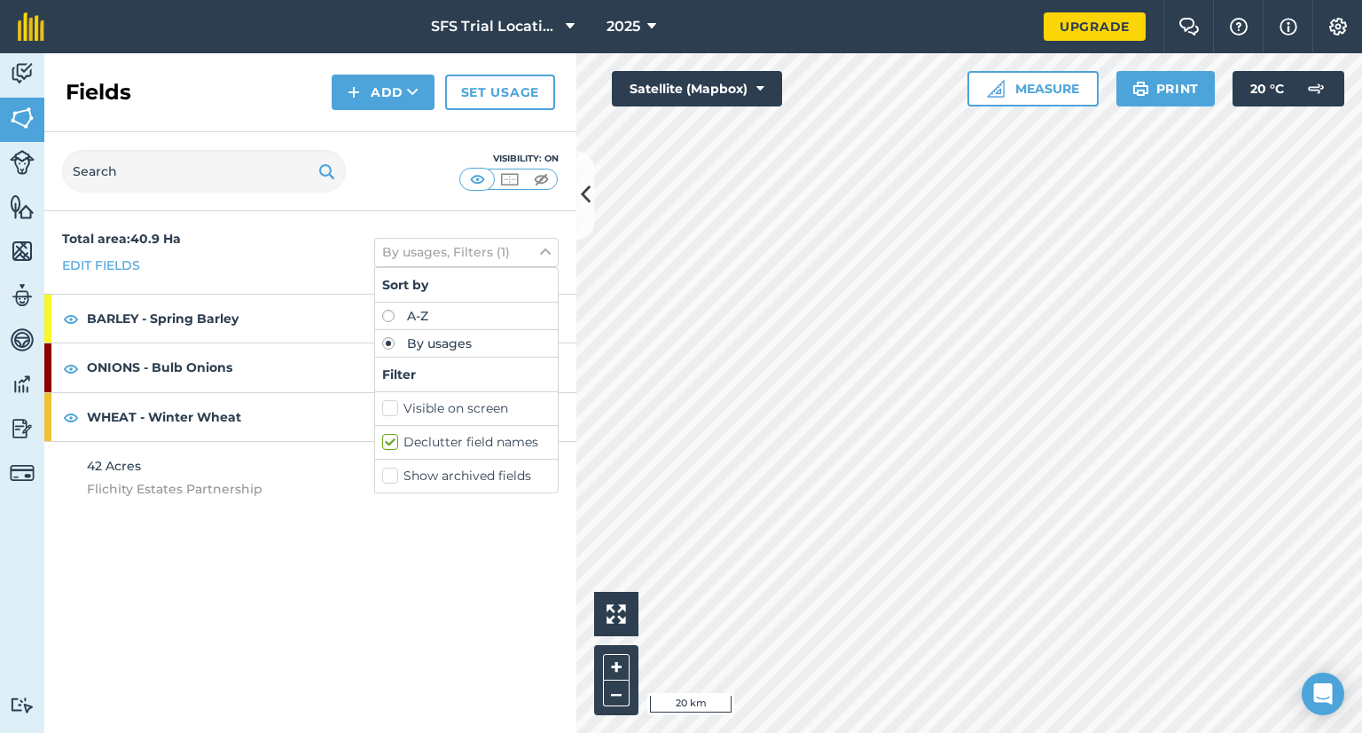
click at [396, 439] on label "Declutter field names" at bounding box center [466, 442] width 168 height 19
click at [394, 439] on input "Declutter field names" at bounding box center [388, 439] width 12 height 12
checkbox input "false"
click at [364, 568] on div "Total area : 40.9 Ha Edit fields By usages Sort by A-Z By usages Filter Visible…" at bounding box center [310, 471] width 532 height 521
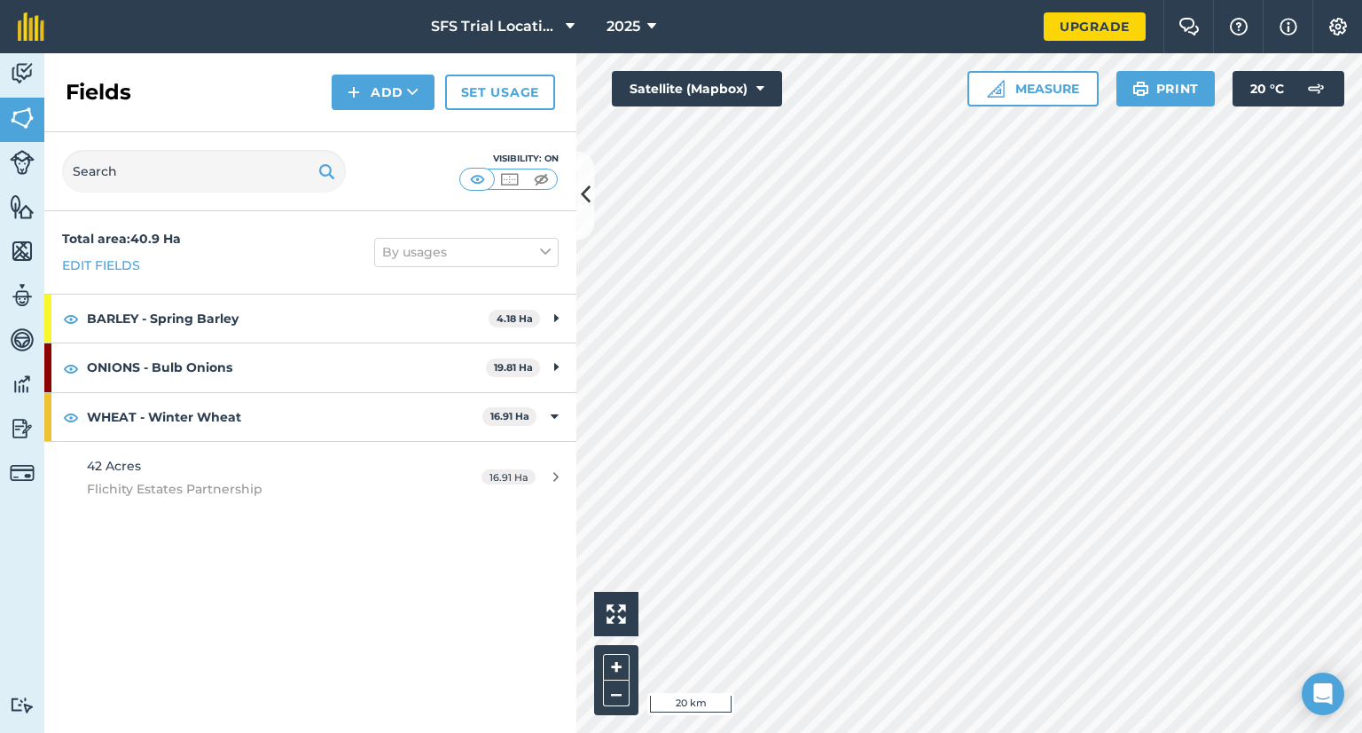
click at [462, 551] on div "Total area : 40.9 Ha Edit fields By usages BARLEY - Spring Barley 4.18 Ha Snows…" at bounding box center [310, 471] width 532 height 521
click at [468, 570] on div "Total area : 40.9 Ha Edit fields By usages BARLEY - Spring Barley 4.18 Ha Snows…" at bounding box center [310, 471] width 532 height 521
click at [518, 178] on img at bounding box center [509, 179] width 22 height 18
click at [469, 171] on img at bounding box center [477, 179] width 22 height 18
click at [332, 595] on div "Total area : 40.9 Ha Edit fields By usages BARLEY - Spring Barley 4.18 Ha Snows…" at bounding box center [310, 471] width 532 height 521
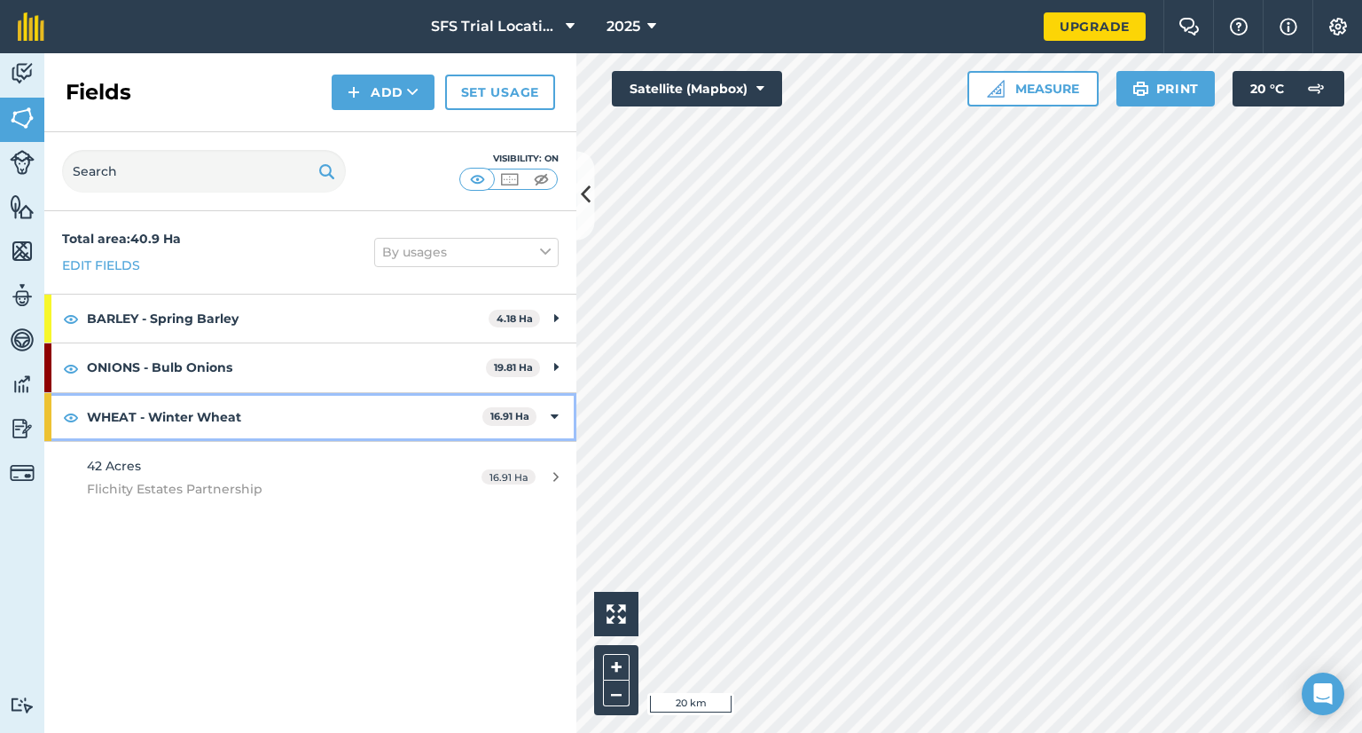
click at [554, 411] on icon at bounding box center [555, 417] width 8 height 20
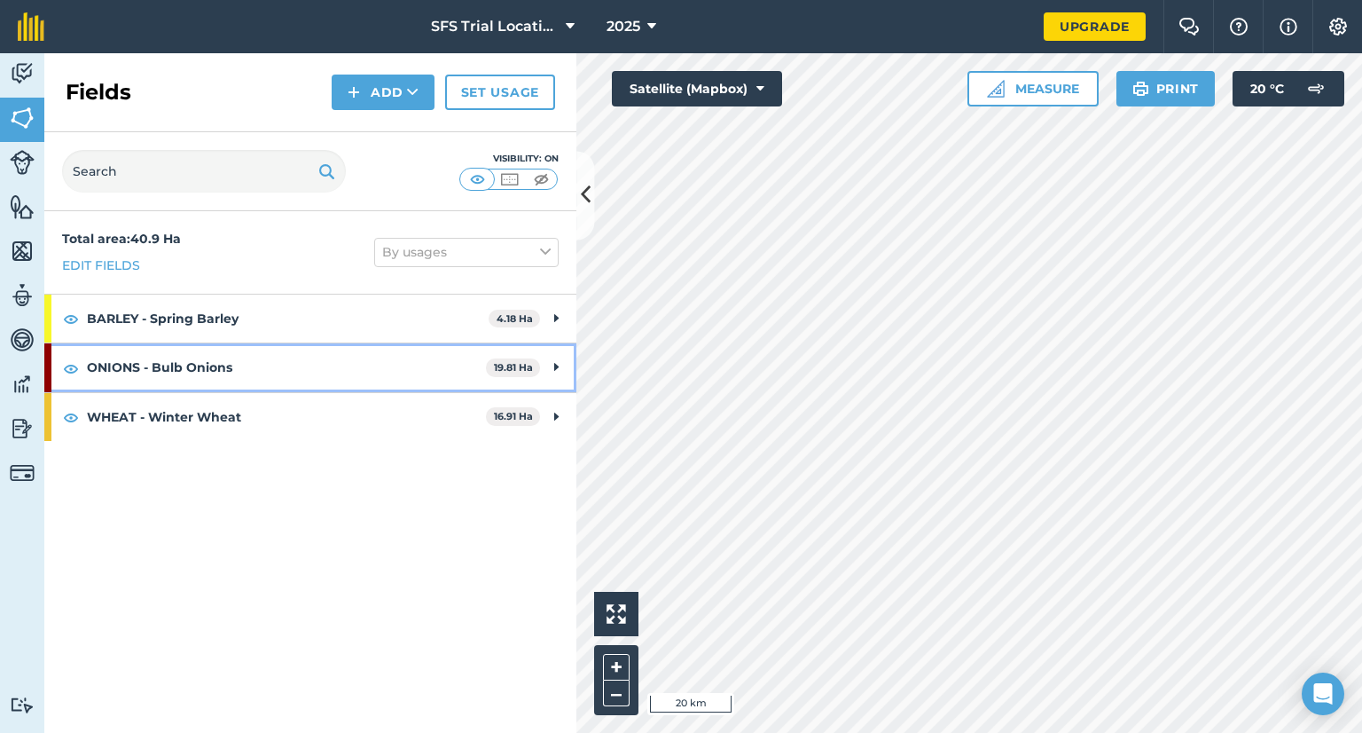
click at [550, 370] on div "ONIONS - Bulb Onions 19.81 Ha" at bounding box center [310, 367] width 532 height 48
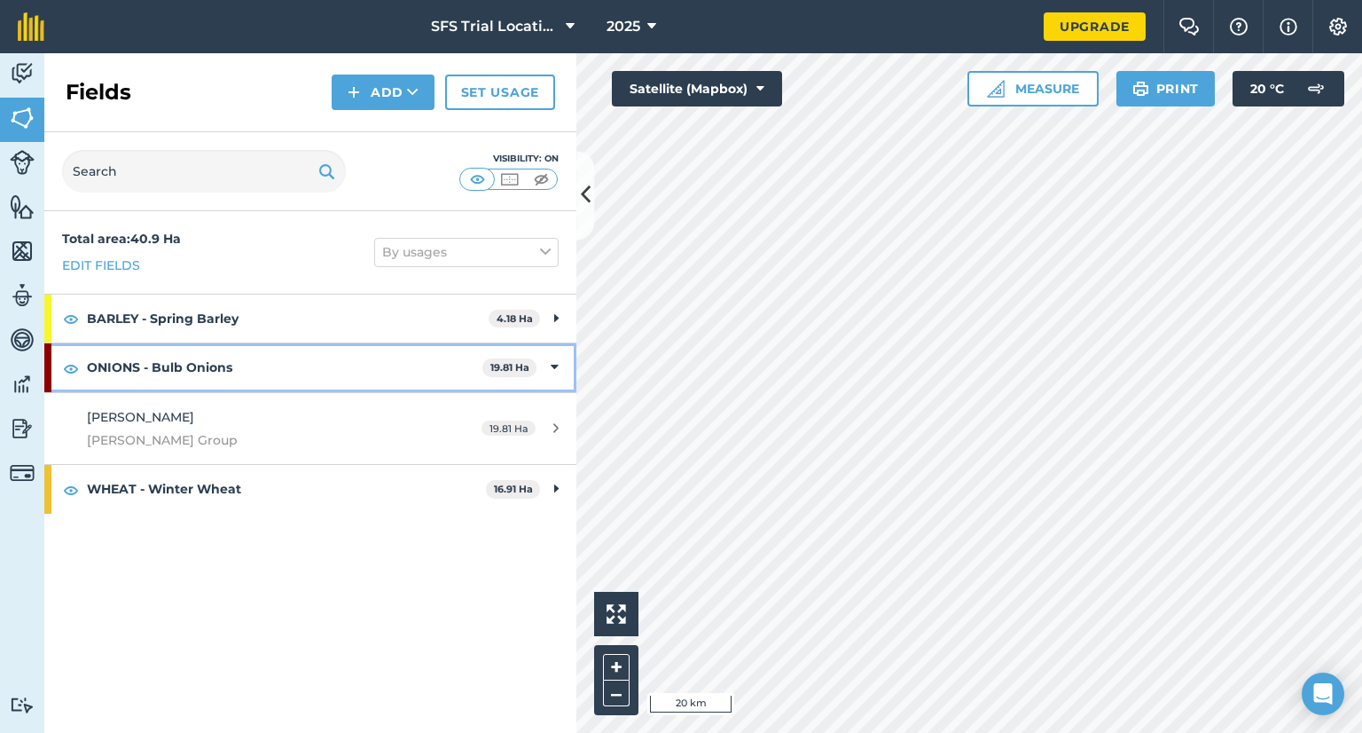
click at [557, 366] on icon at bounding box center [555, 367] width 8 height 20
